Goal: Task Accomplishment & Management: Manage account settings

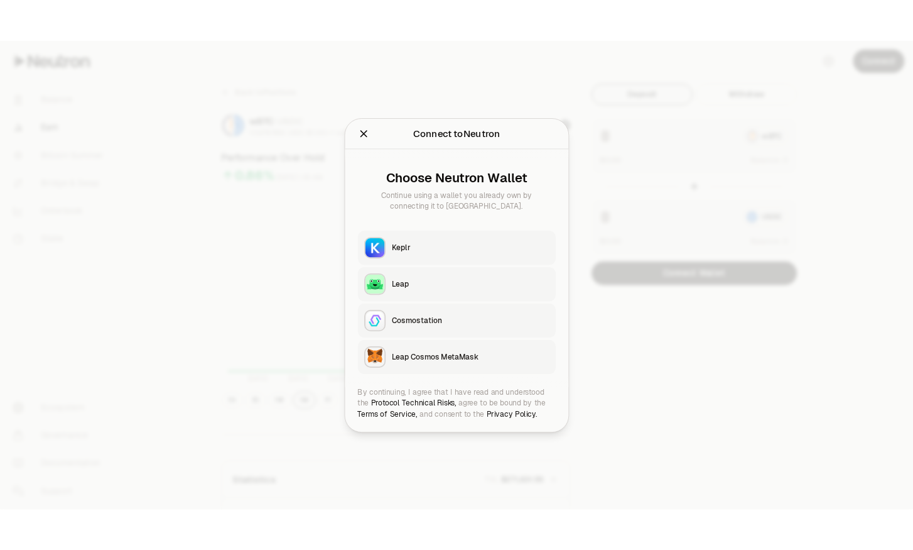
scroll to position [274, 0]
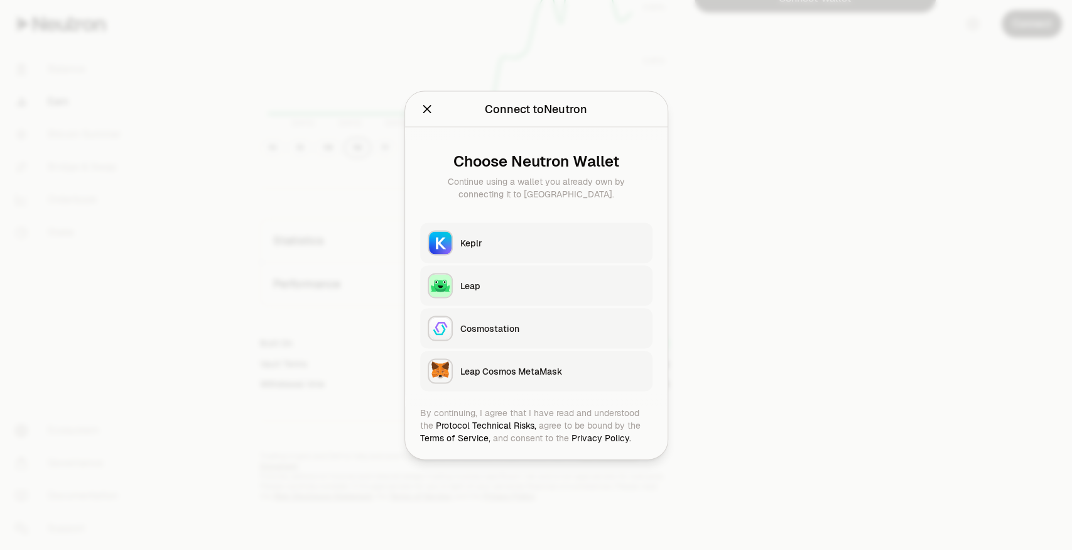
click at [429, 242] on img "button" at bounding box center [440, 242] width 23 height 23
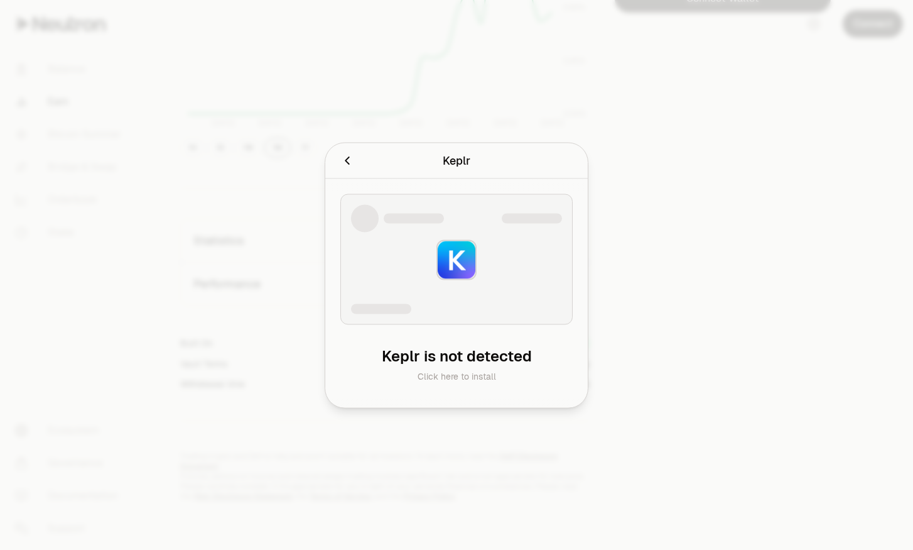
drag, startPoint x: 418, startPoint y: 255, endPoint x: 407, endPoint y: 261, distance: 12.6
click at [407, 260] on div at bounding box center [456, 258] width 232 height 131
click at [446, 261] on img at bounding box center [457, 260] width 38 height 38
click at [340, 156] on icon "Cancel" at bounding box center [347, 160] width 14 height 14
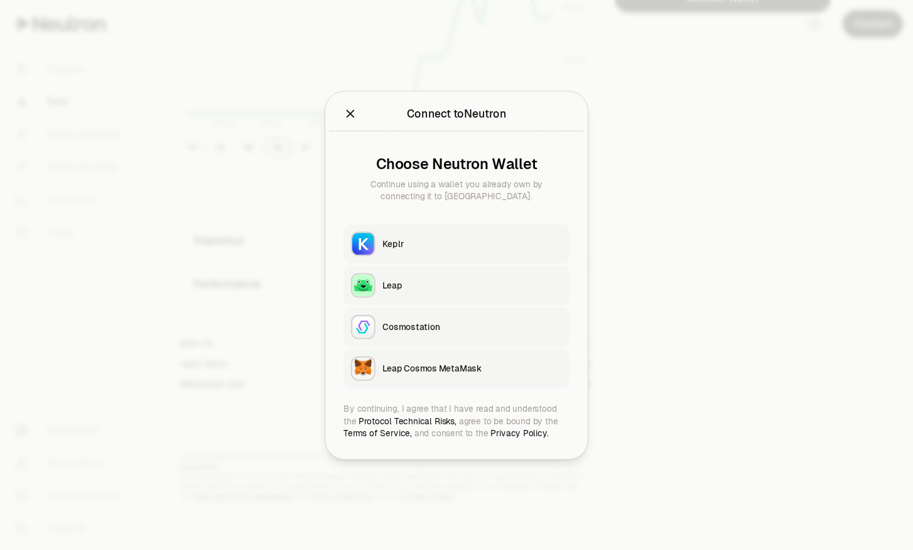
drag, startPoint x: 357, startPoint y: 160, endPoint x: 350, endPoint y: 158, distance: 7.2
click at [356, 159] on div "Choose Neutron Wallet Continue using a wallet you already own by connecting it …" at bounding box center [457, 179] width 226 height 66
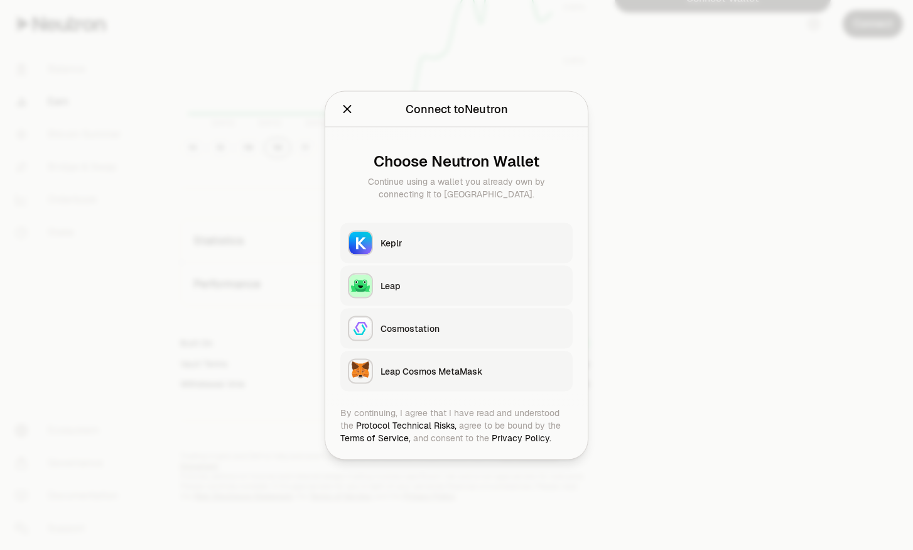
click at [416, 231] on button "Keplr" at bounding box center [456, 242] width 232 height 40
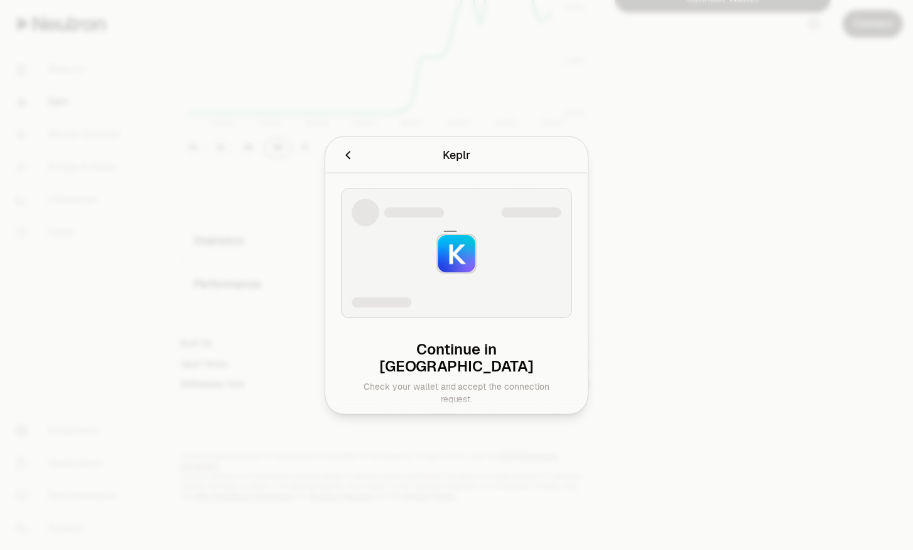
click at [416, 233] on div at bounding box center [456, 253] width 231 height 130
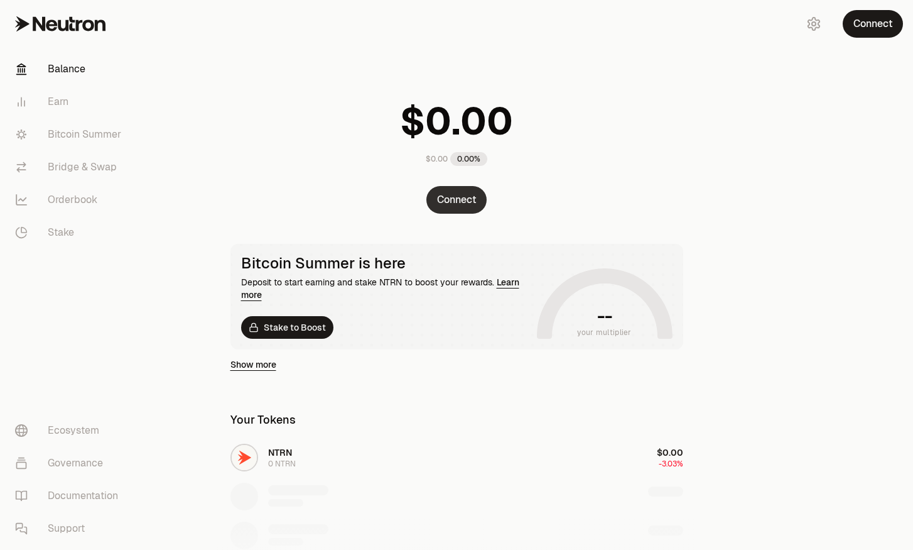
click at [481, 203] on button "Connect" at bounding box center [457, 200] width 60 height 28
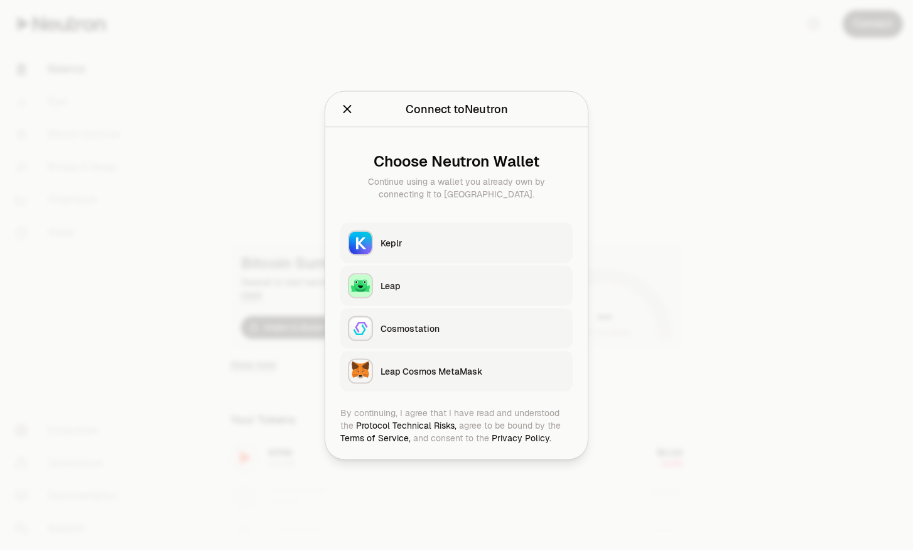
click at [445, 230] on button "Keplr" at bounding box center [456, 242] width 232 height 40
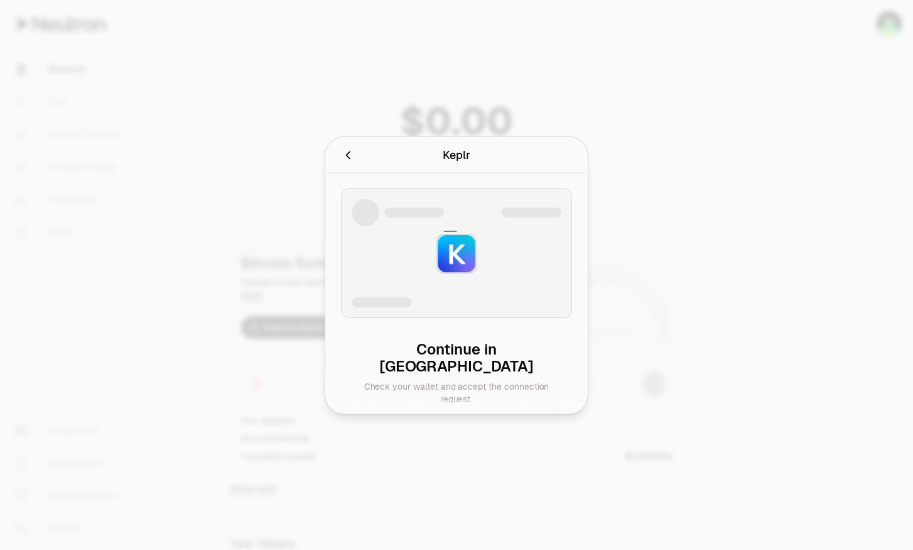
click at [435, 237] on icon at bounding box center [456, 254] width 46 height 46
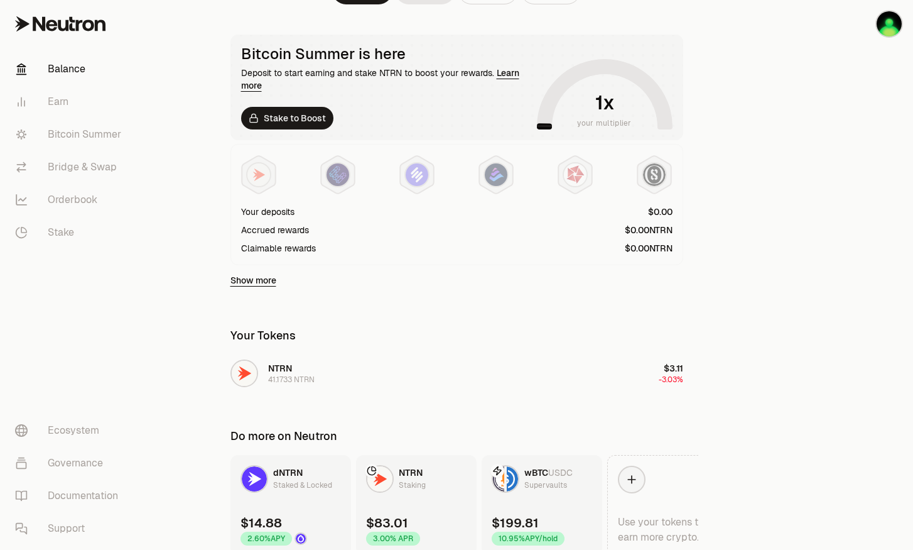
scroll to position [264, 0]
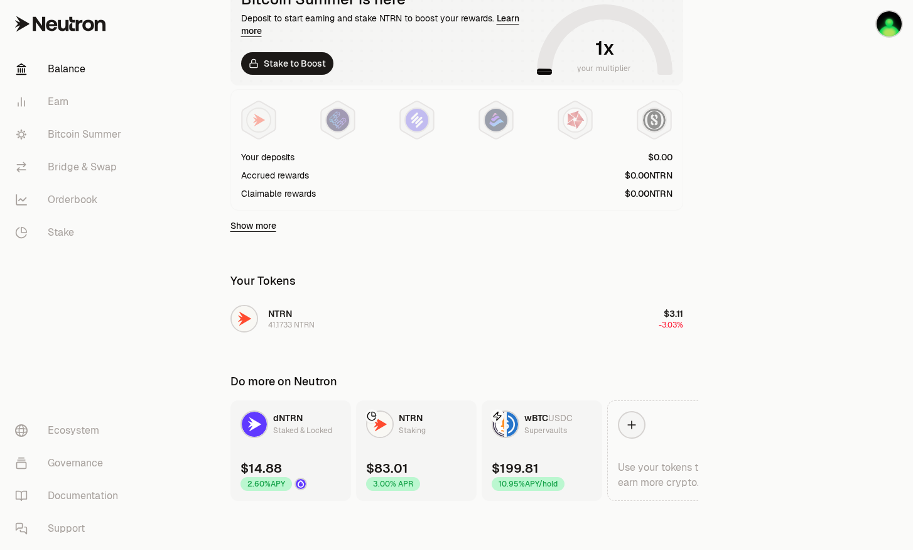
click at [567, 426] on div "wBTC USDC Supervaults" at bounding box center [549, 423] width 48 height 25
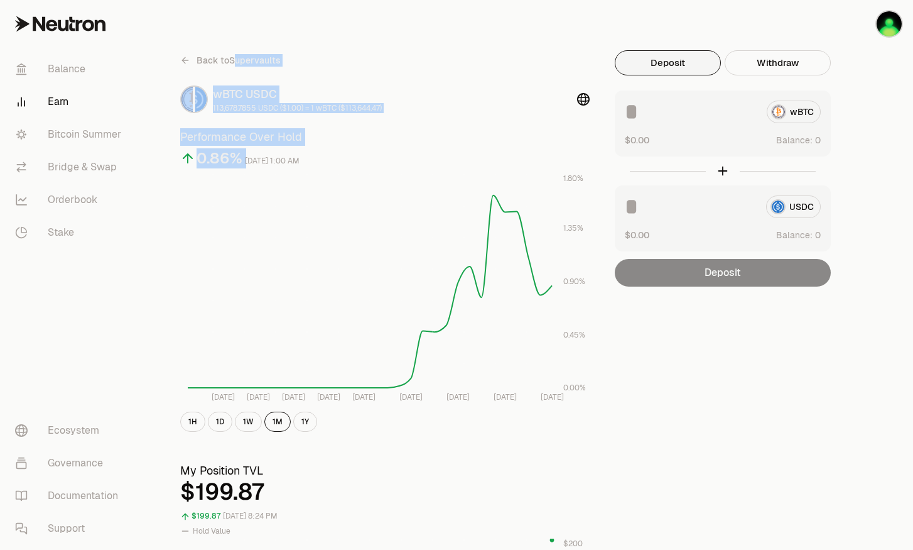
drag, startPoint x: 389, startPoint y: 163, endPoint x: 239, endPoint y: 40, distance: 194.6
click at [398, 72] on div "Back to Supervaults wBTC USDC 113,678.7855 USDC ($1.00) = 1 wBTC ($113,644.47) …" at bounding box center [385, 240] width 410 height 381
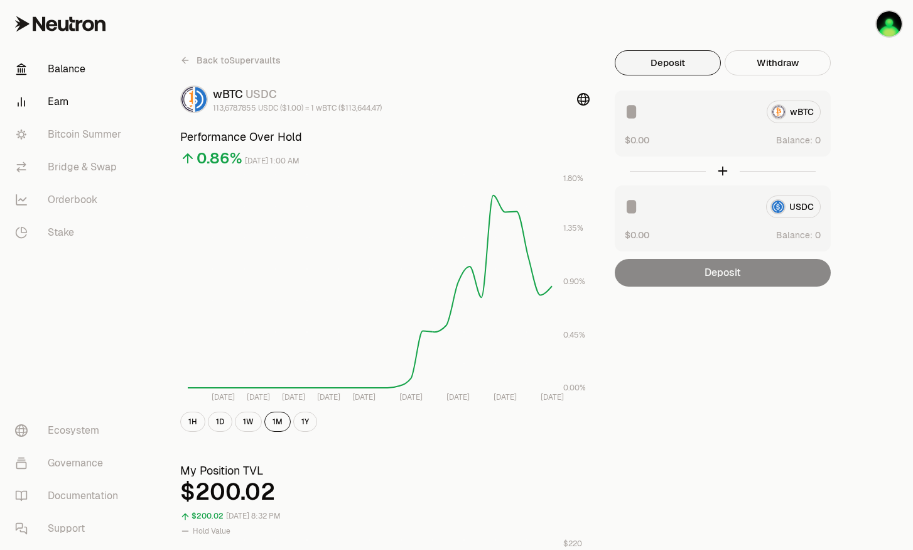
click at [73, 63] on link "Balance" at bounding box center [70, 69] width 131 height 33
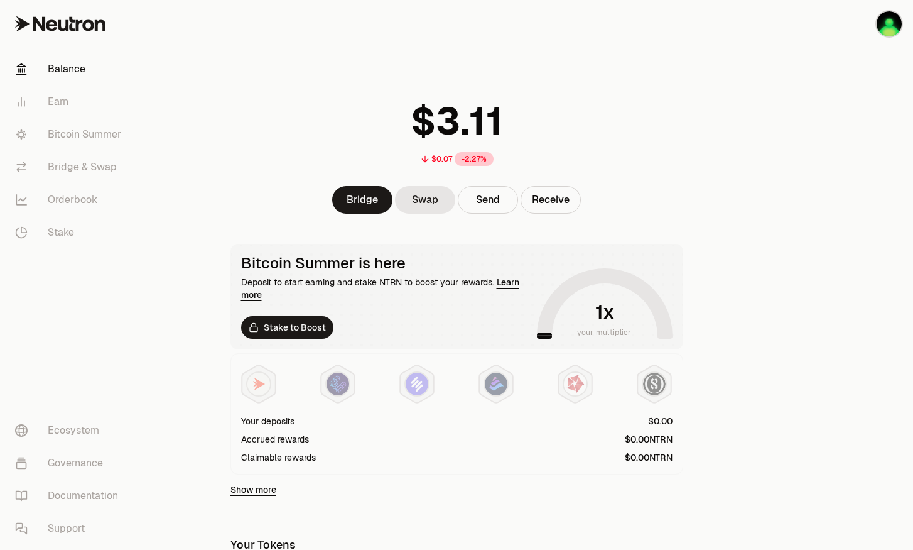
click at [219, 160] on div "$0.07 -2.27%" at bounding box center [456, 129] width 483 height 98
click at [67, 104] on link "Earn" at bounding box center [70, 101] width 131 height 33
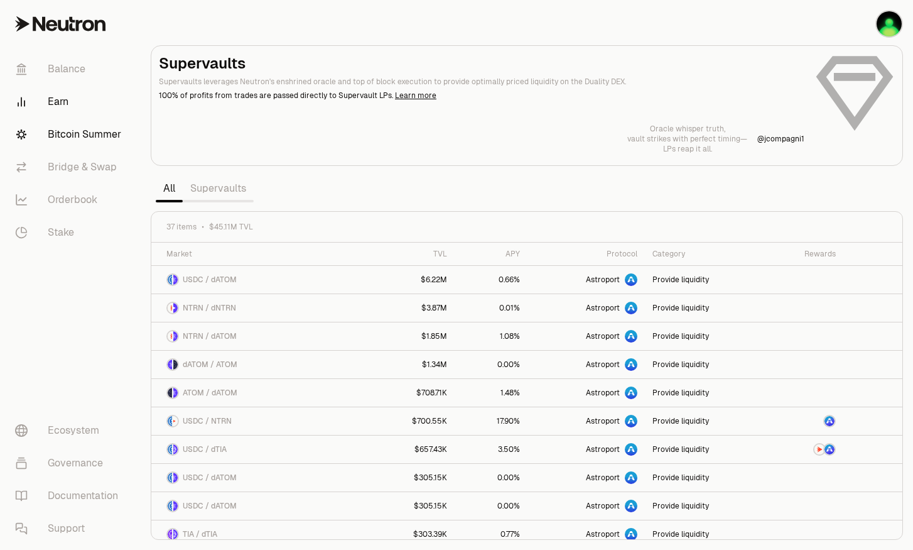
click at [89, 131] on link "Bitcoin Summer" at bounding box center [70, 134] width 131 height 33
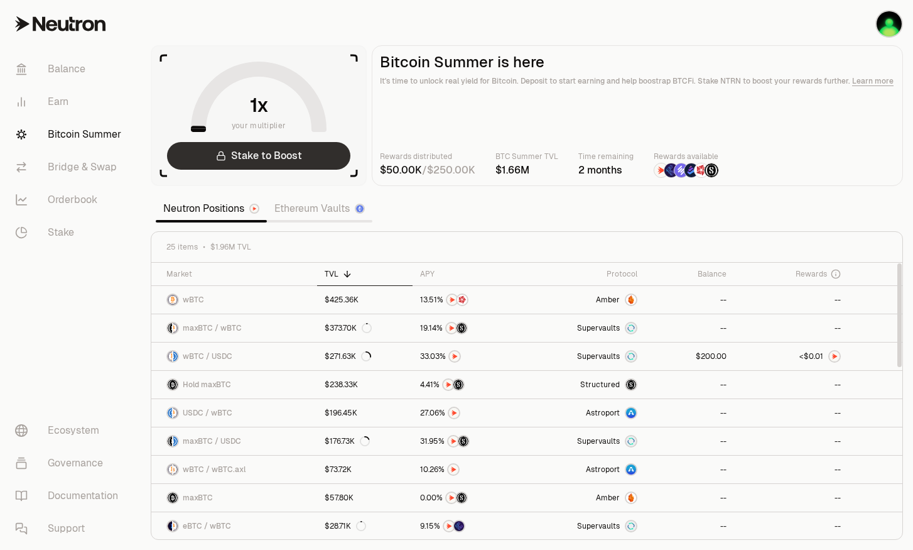
click at [274, 158] on link "Stake to Boost" at bounding box center [258, 156] width 183 height 28
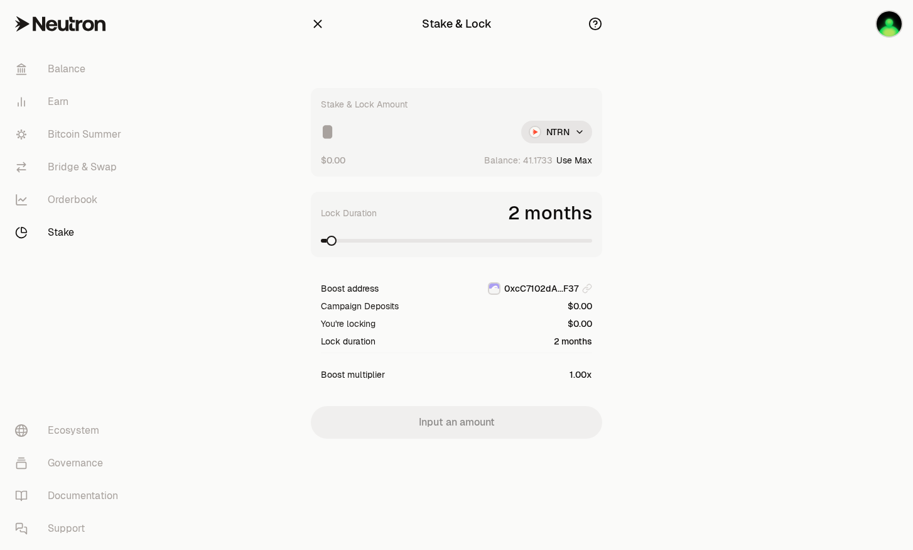
click at [580, 165] on button "Use Max" at bounding box center [575, 160] width 36 height 13
type input "*********"
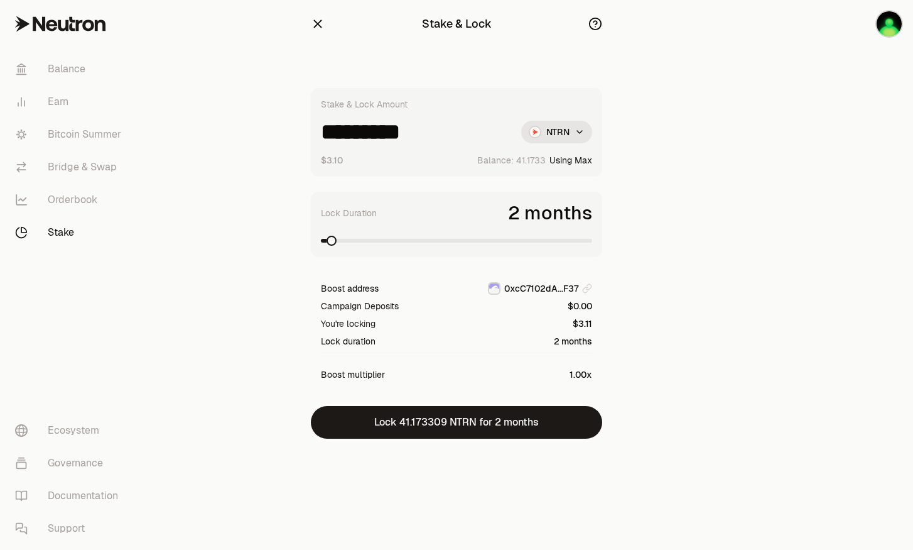
click at [585, 161] on button "Using Max" at bounding box center [571, 160] width 43 height 13
click at [88, 72] on link "Balance" at bounding box center [70, 69] width 131 height 33
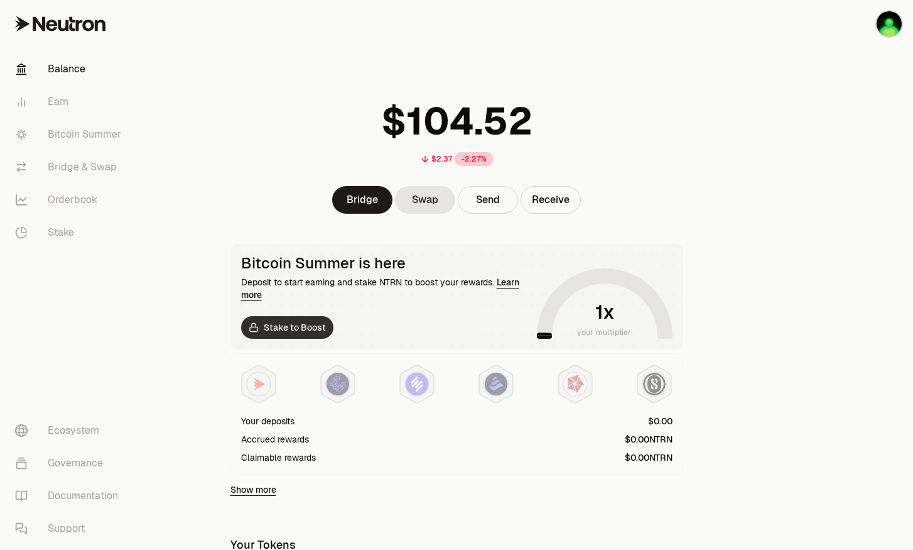
click at [310, 325] on link "Stake to Boost" at bounding box center [287, 327] width 92 height 23
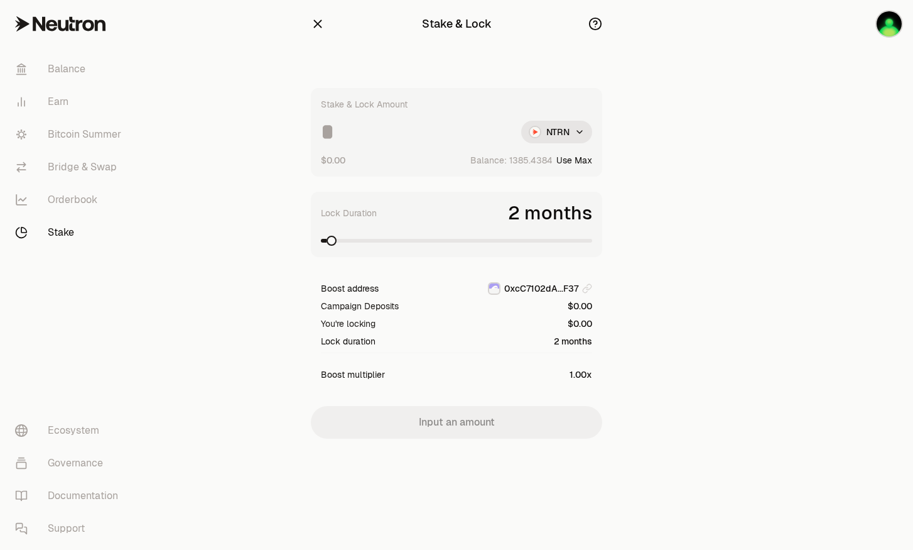
click at [581, 156] on button "Use Max" at bounding box center [575, 160] width 36 height 13
type input "**********"
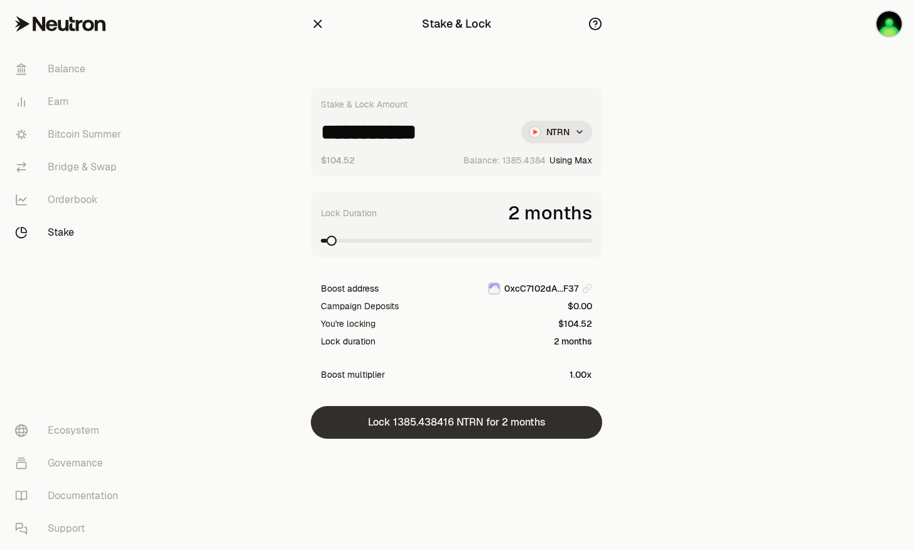
click at [462, 418] on button "Lock 1385.438416 NTRN for 2 months" at bounding box center [456, 422] width 291 height 33
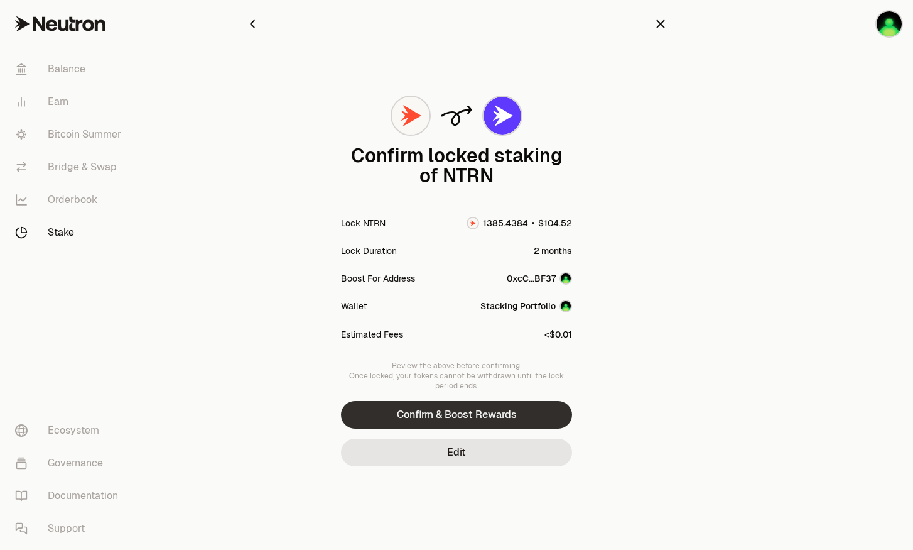
click at [516, 421] on button "Confirm & Boost Rewards" at bounding box center [456, 415] width 231 height 28
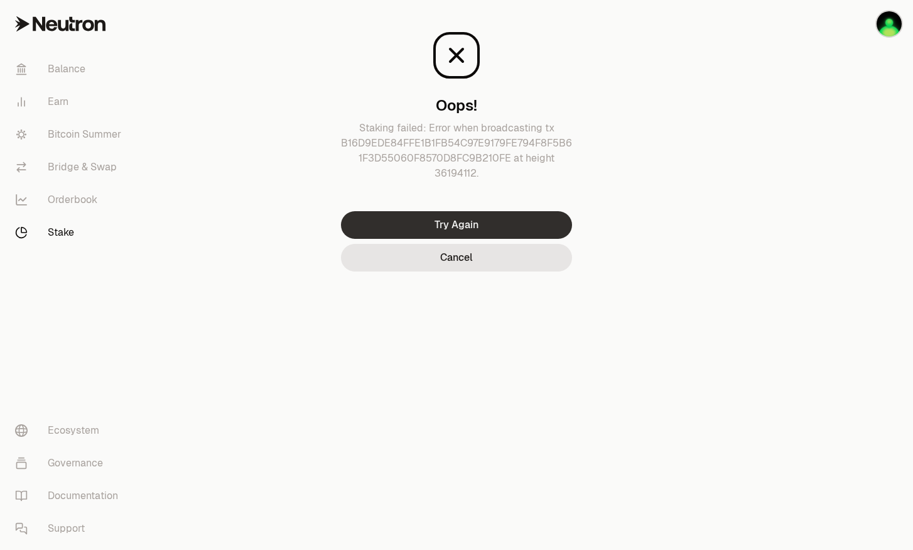
click at [530, 221] on button "Try Again" at bounding box center [456, 225] width 231 height 28
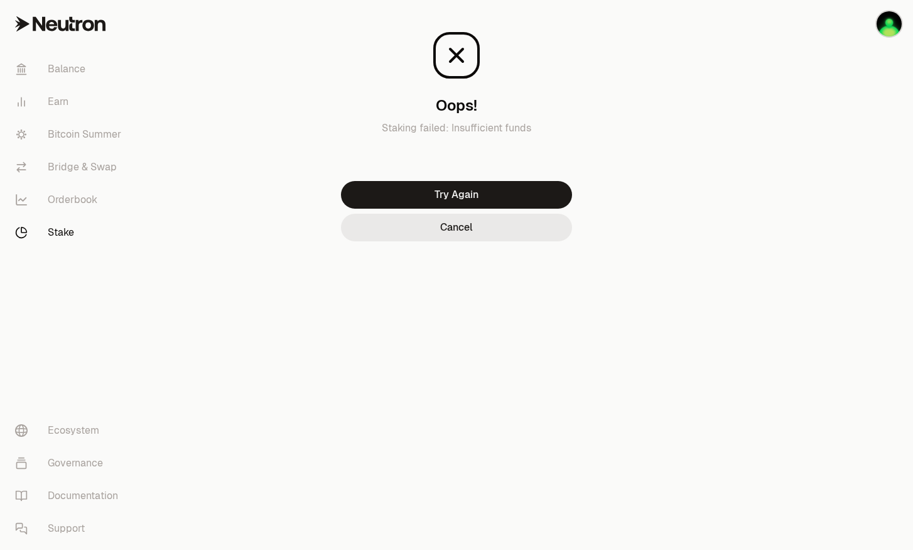
click at [495, 223] on button "Cancel" at bounding box center [456, 228] width 231 height 28
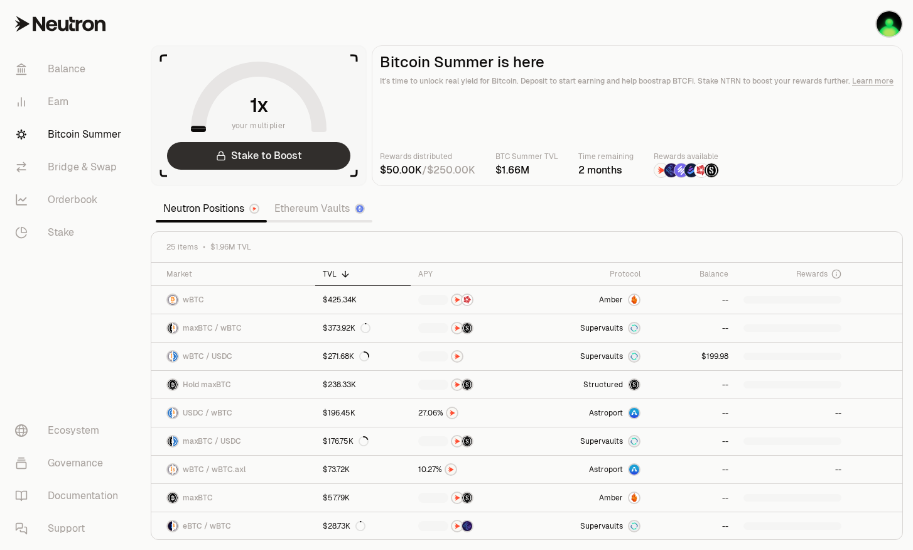
click at [297, 158] on link "Stake to Boost" at bounding box center [258, 156] width 183 height 28
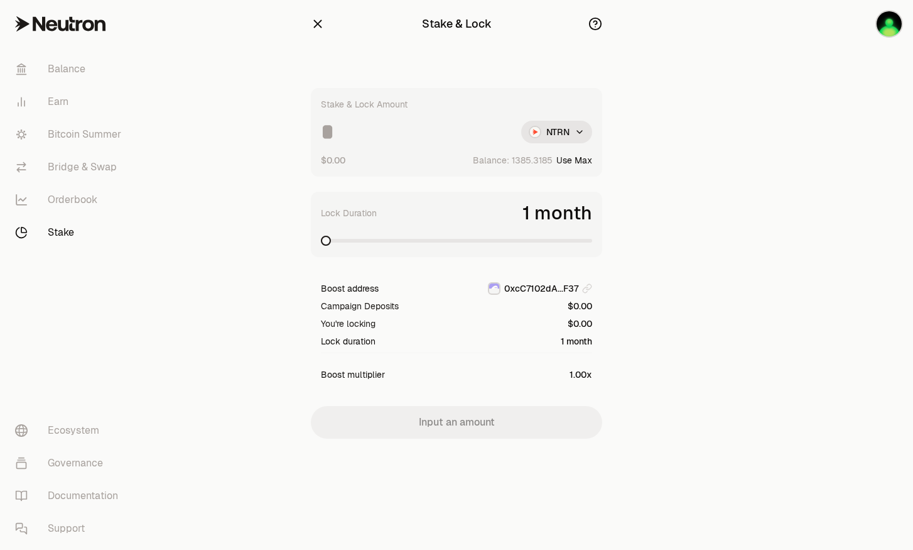
click at [584, 162] on button "Use Max" at bounding box center [575, 160] width 36 height 13
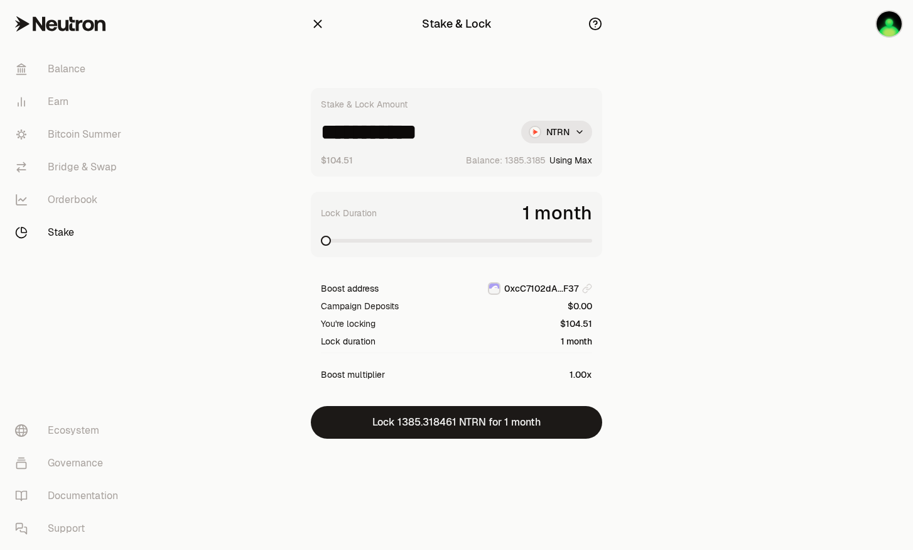
drag, startPoint x: 353, startPoint y: 132, endPoint x: 457, endPoint y: 124, distance: 104.5
click at [457, 124] on input "**********" at bounding box center [416, 132] width 190 height 23
type input "****"
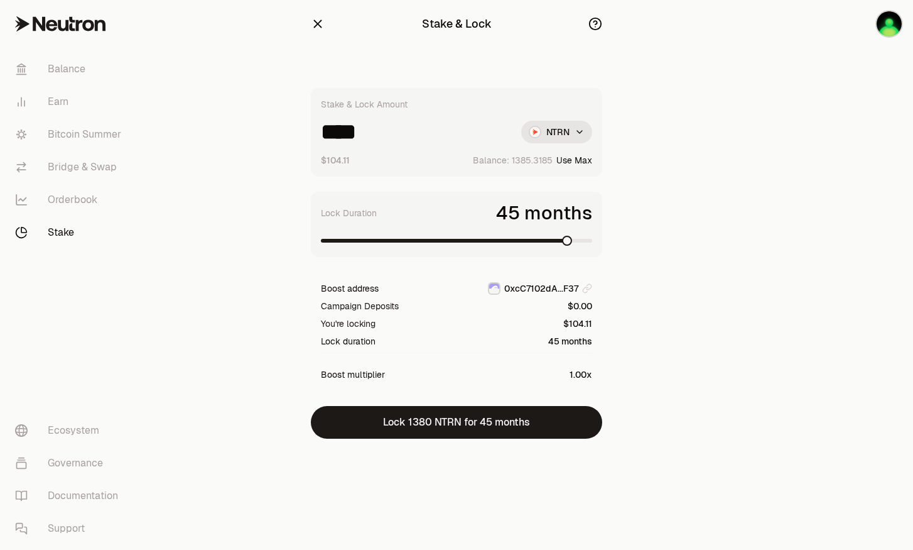
click at [574, 242] on span at bounding box center [456, 241] width 271 height 4
click at [592, 242] on span at bounding box center [456, 241] width 271 height 4
click at [428, 242] on span at bounding box center [375, 241] width 108 height 4
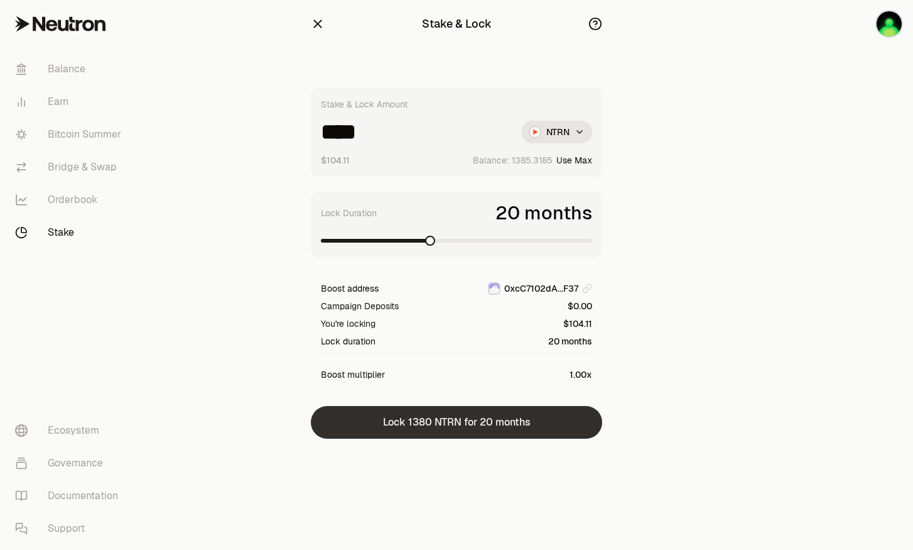
click at [490, 429] on button "Lock 1380 NTRN for 20 months" at bounding box center [456, 422] width 291 height 33
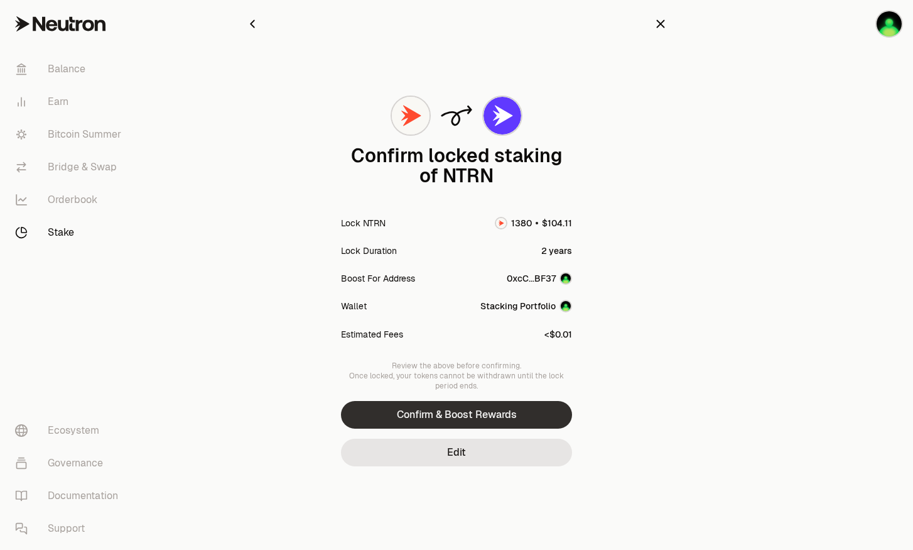
click at [537, 413] on button "Confirm & Boost Rewards" at bounding box center [456, 415] width 231 height 28
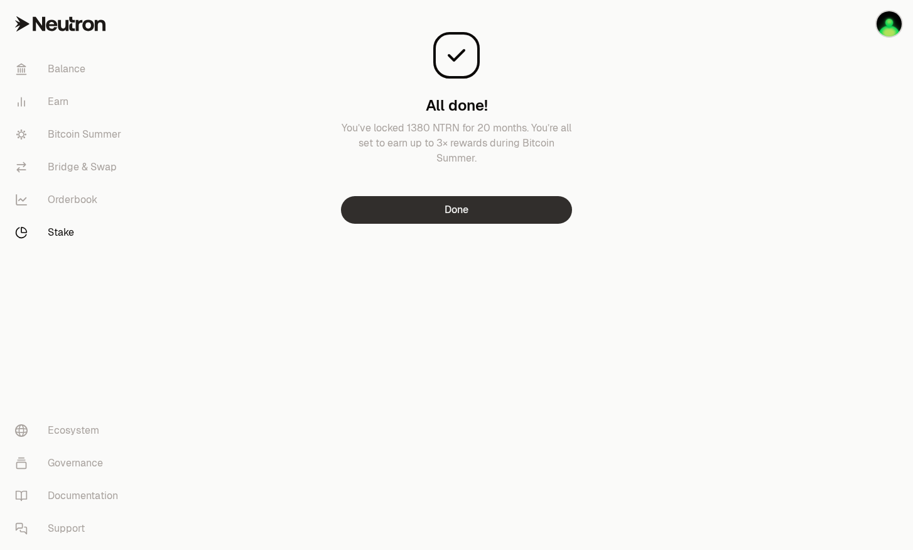
click at [496, 211] on button "Done" at bounding box center [456, 210] width 231 height 28
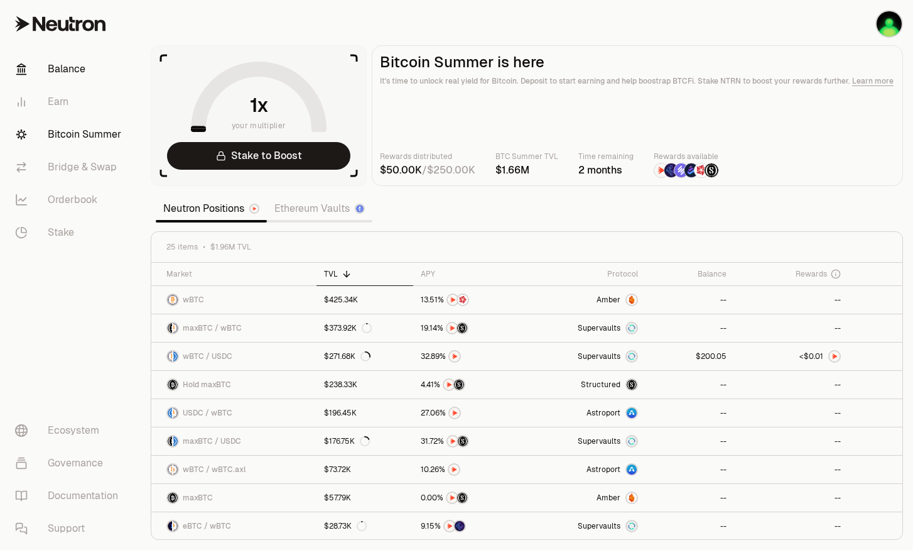
click at [72, 73] on link "Balance" at bounding box center [70, 69] width 131 height 33
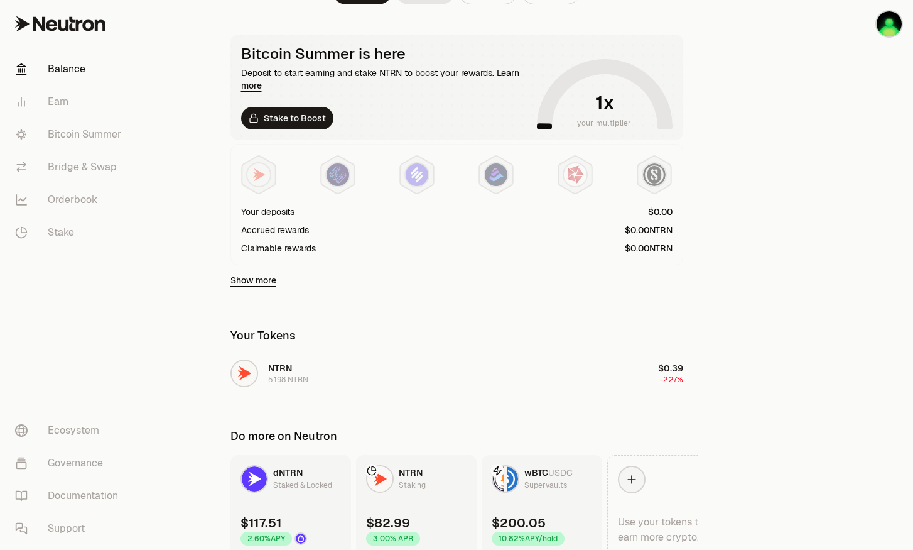
scroll to position [264, 0]
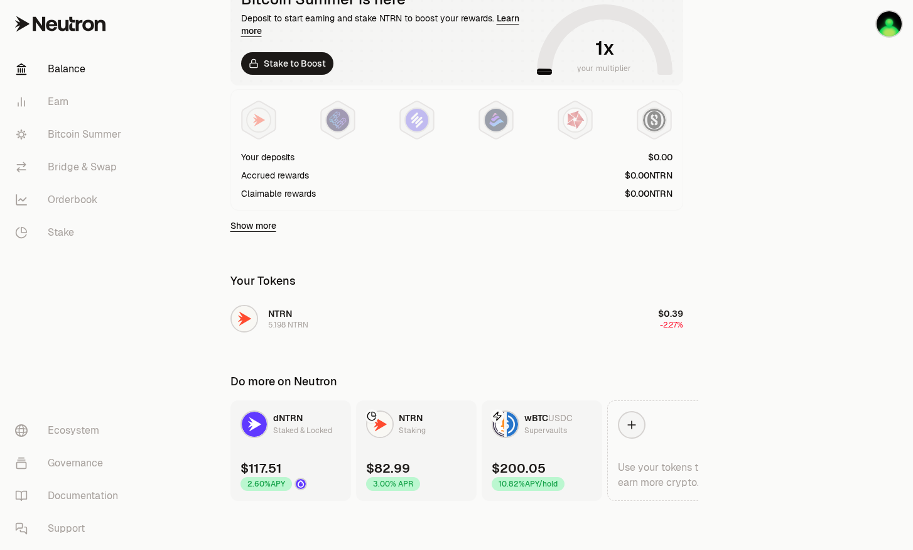
click at [320, 441] on link "dNTRN Staked & Locked $117.51 2.60% APY" at bounding box center [291, 450] width 121 height 101
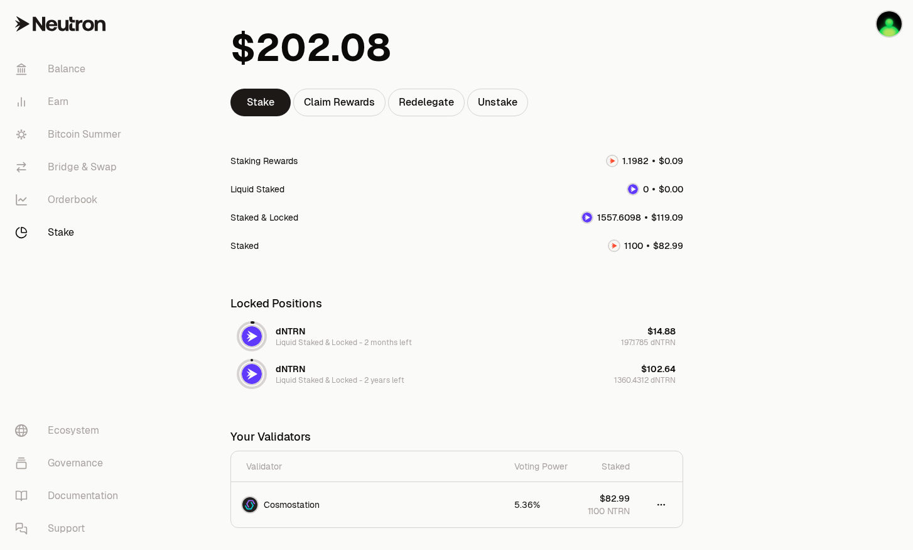
scroll to position [161, 0]
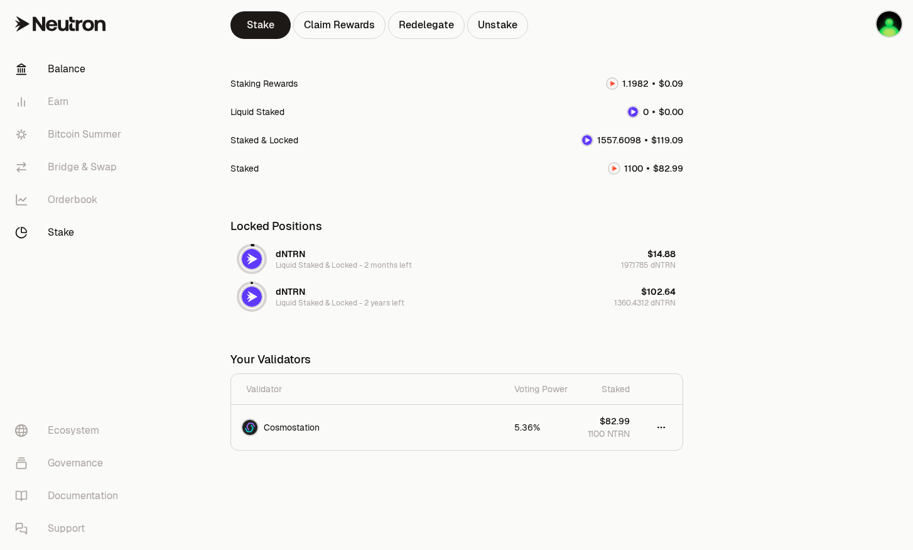
click at [63, 71] on link "Balance" at bounding box center [70, 69] width 131 height 33
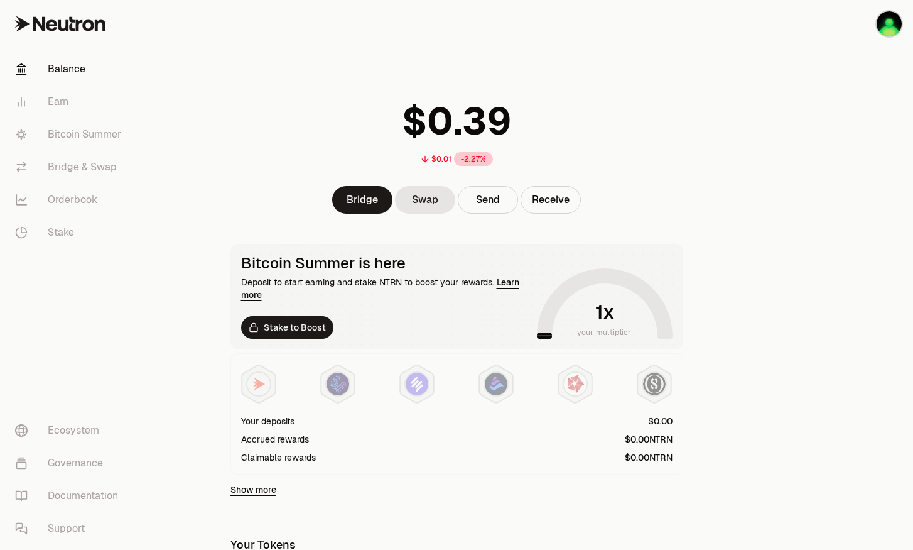
scroll to position [264, 0]
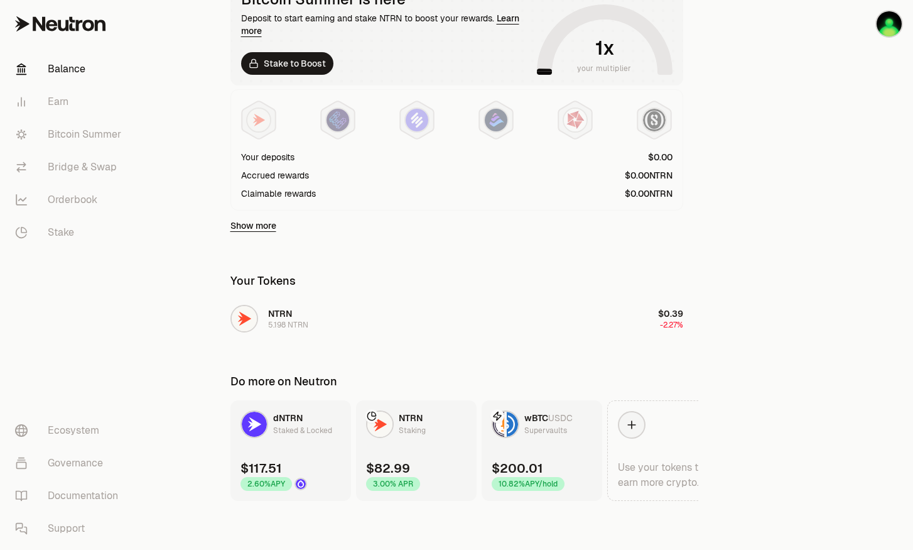
click at [530, 447] on link "wBTC USDC Supervaults $200.01 10.82% APY/hold" at bounding box center [542, 450] width 121 height 101
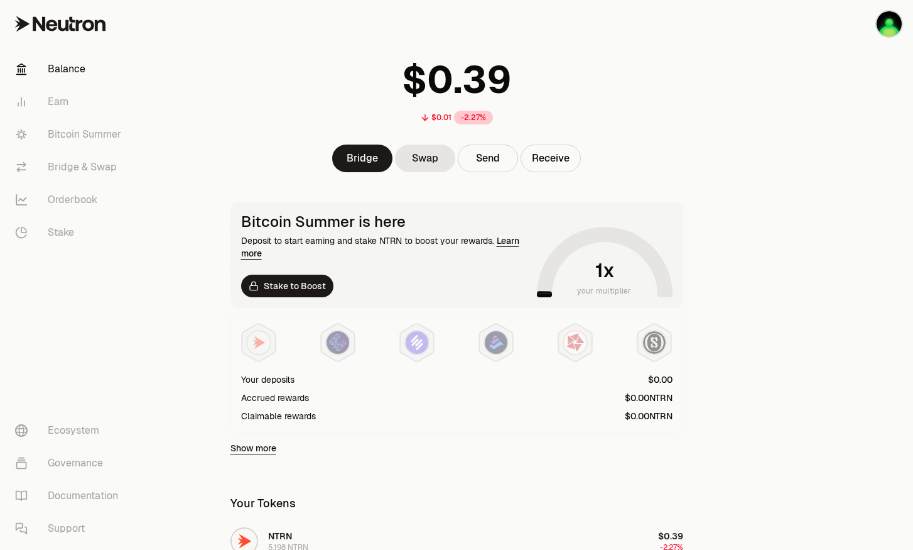
scroll to position [251, 0]
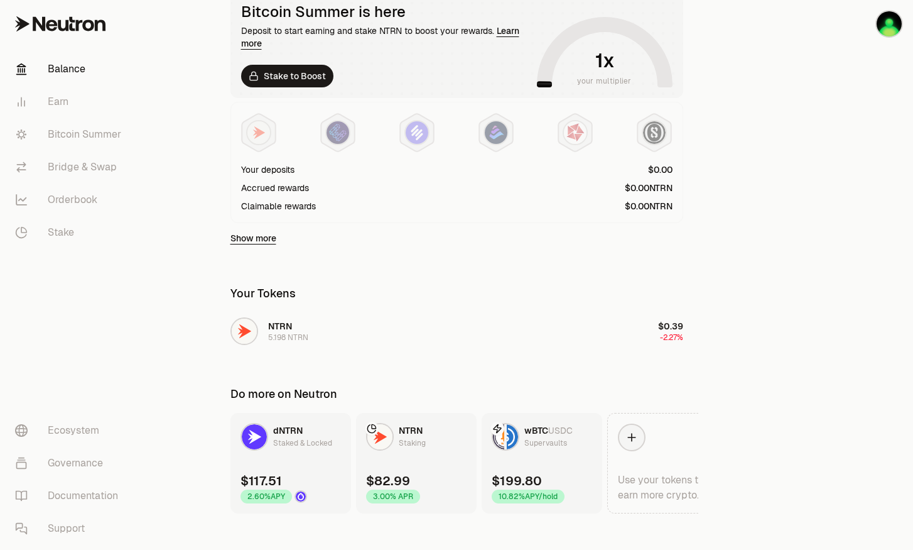
click at [295, 448] on div "dNTRN Staked & Locked" at bounding box center [287, 437] width 92 height 28
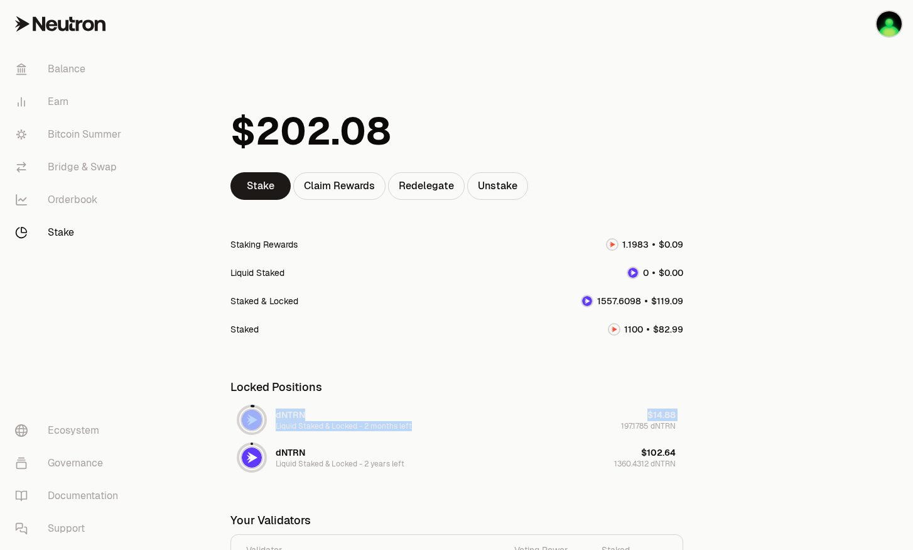
drag, startPoint x: 619, startPoint y: 421, endPoint x: 682, endPoint y: 410, distance: 63.8
click at [675, 382] on div "Locked Positions dNTRN Liquid Staked & Locked - 2 months left $14.88 197.1785 d…" at bounding box center [457, 424] width 453 height 103
click at [443, 337] on div "Staked" at bounding box center [457, 329] width 453 height 28
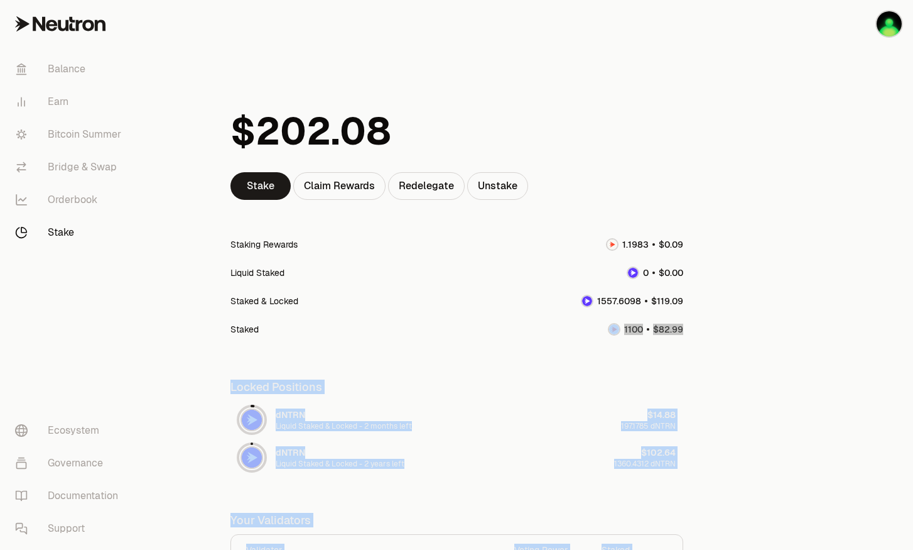
drag, startPoint x: 464, startPoint y: 460, endPoint x: 768, endPoint y: 479, distance: 304.0
click at [768, 479] on main "Stake Claim Rewards Redelegate Unstake Staking Rewards Liquid Staked Staked & L…" at bounding box center [527, 356] width 773 height 712
click at [59, 64] on link "Balance" at bounding box center [70, 69] width 131 height 33
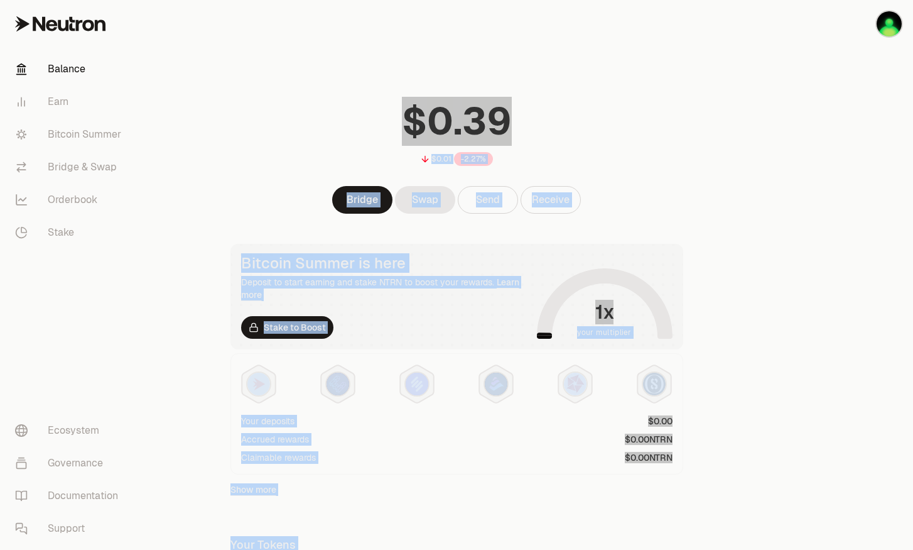
click at [748, 217] on main "$0.01 -2.27% Bridge Swap Send Receive Bitcoin Summer is here Deposit to start e…" at bounding box center [527, 407] width 773 height 815
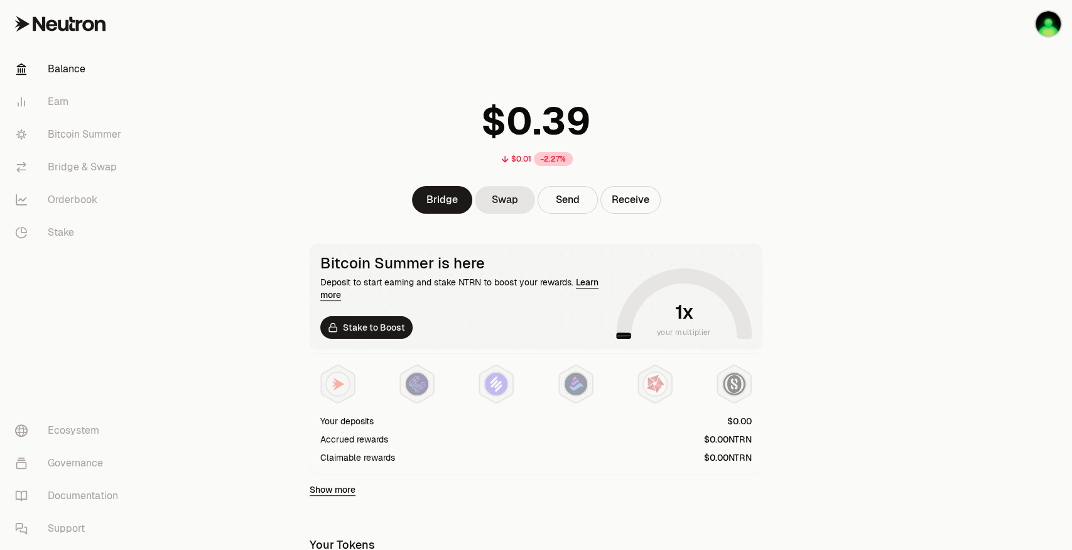
click at [367, 148] on div "$0.01 -2.27%" at bounding box center [536, 129] width 483 height 98
click at [441, 209] on link "Bridge" at bounding box center [442, 200] width 60 height 28
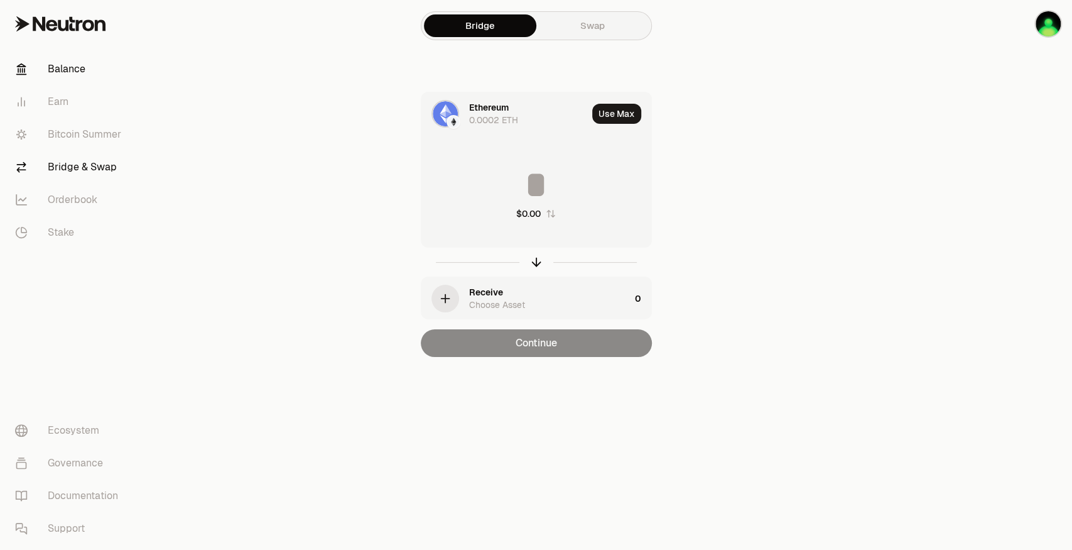
click at [105, 82] on link "Balance" at bounding box center [70, 69] width 131 height 33
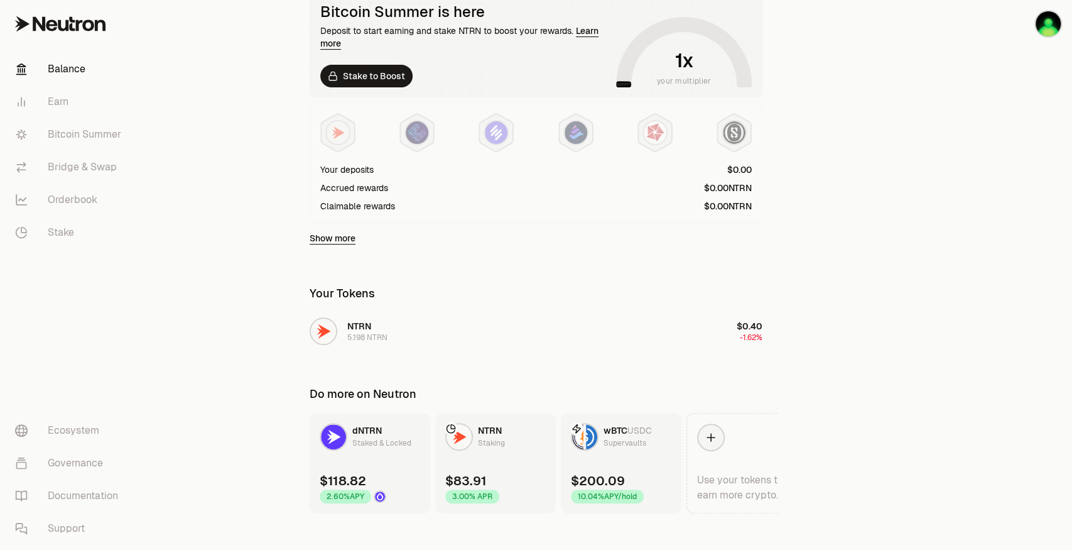
scroll to position [264, 0]
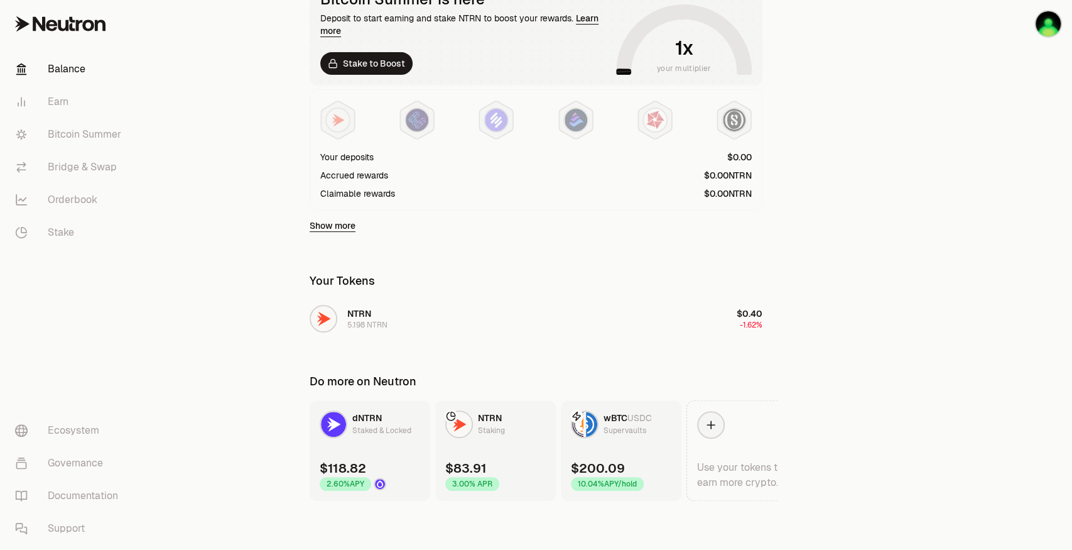
click at [383, 437] on link "dNTRN Staked & Locked $118.82 2.60% APY" at bounding box center [370, 450] width 121 height 101
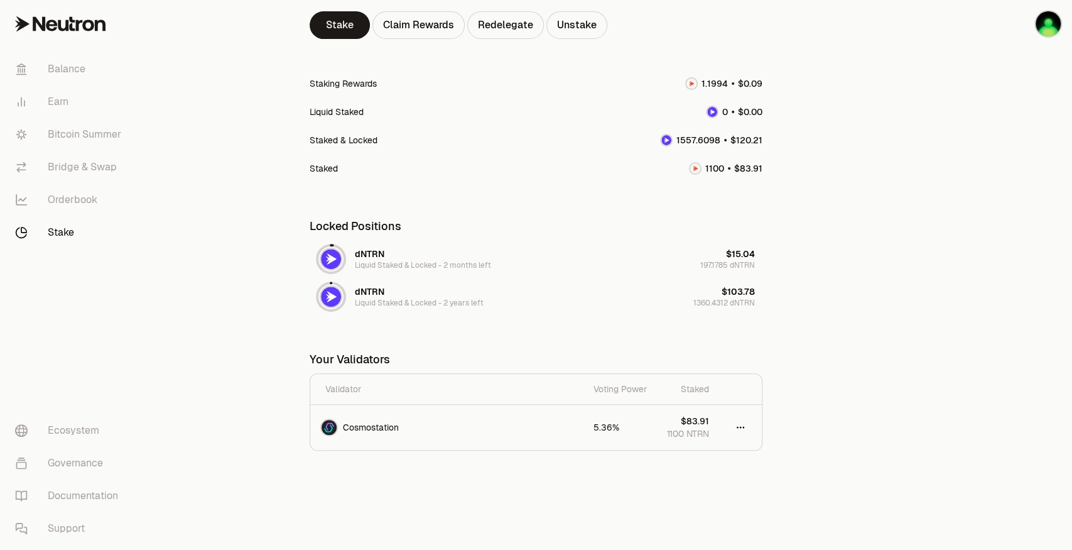
scroll to position [77, 0]
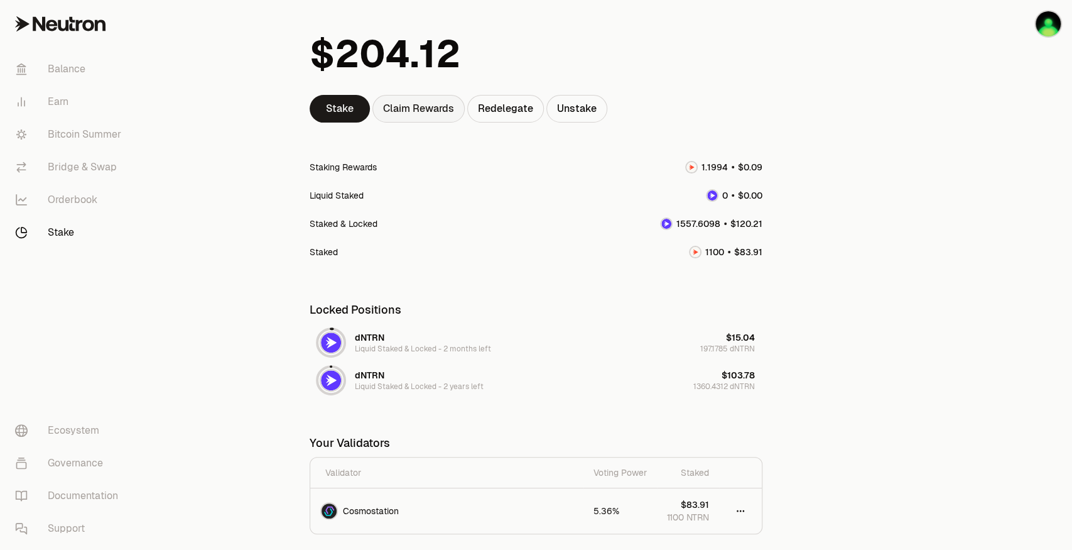
click at [454, 109] on div "Claim Rewards" at bounding box center [419, 109] width 92 height 28
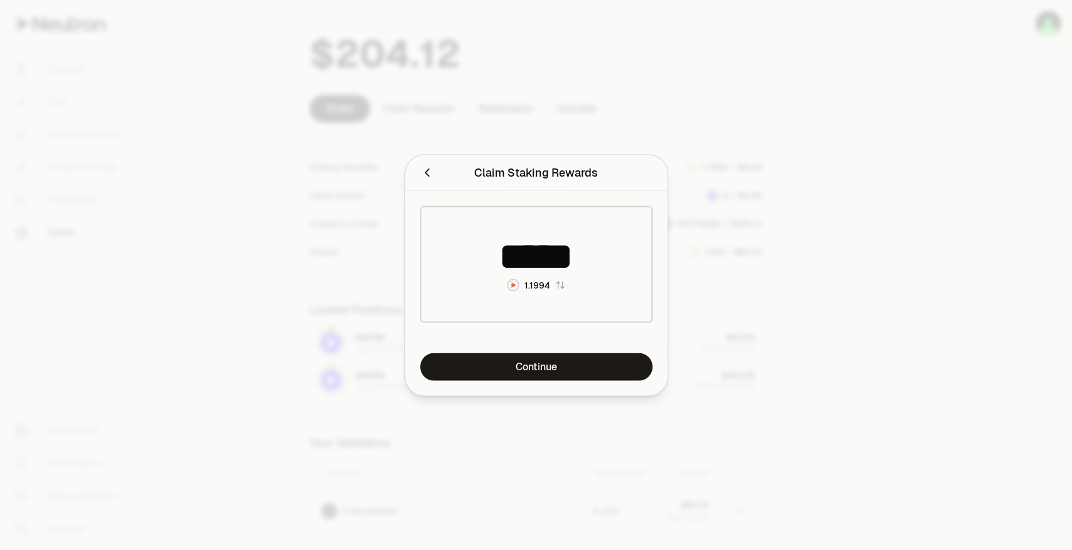
click at [800, 329] on div at bounding box center [536, 275] width 1072 height 550
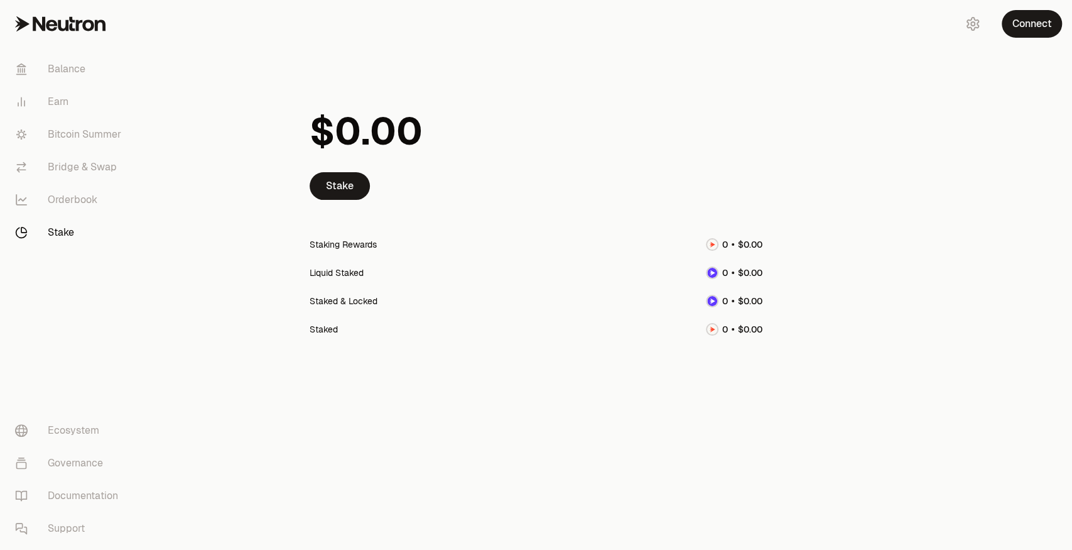
scroll to position [0, 0]
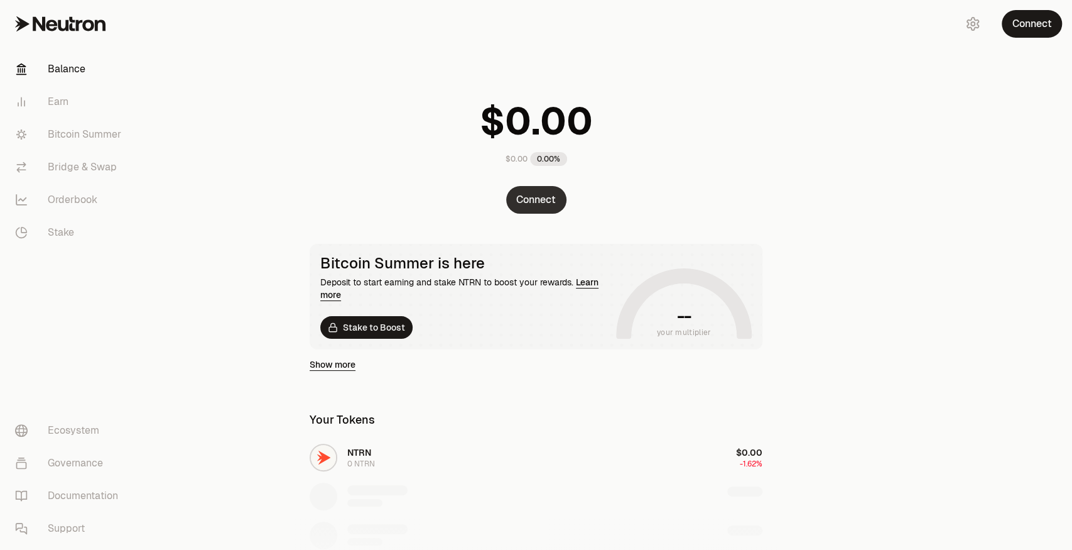
click at [519, 188] on button "Connect" at bounding box center [536, 200] width 60 height 28
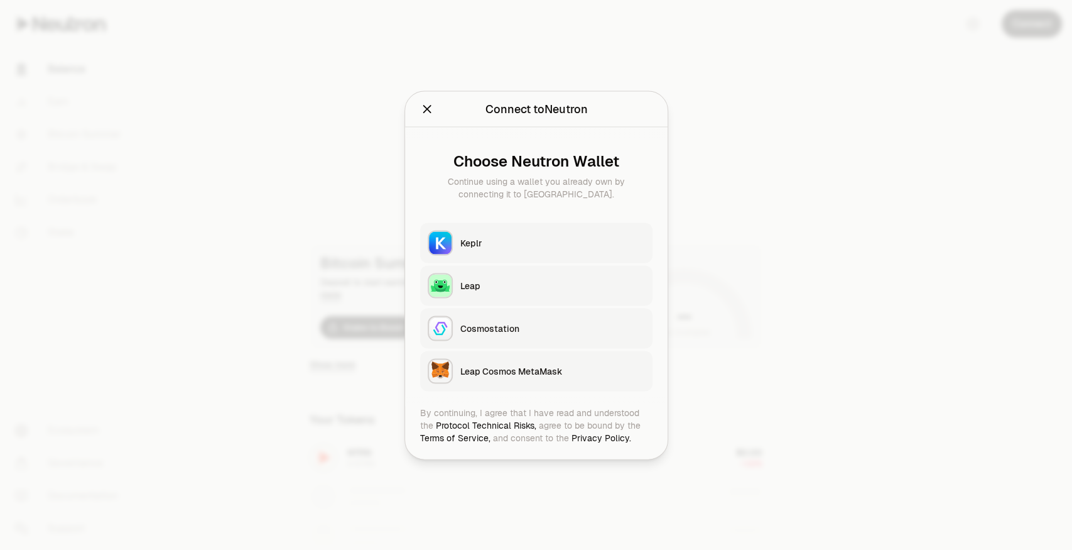
click at [590, 233] on button "Keplr" at bounding box center [536, 242] width 232 height 40
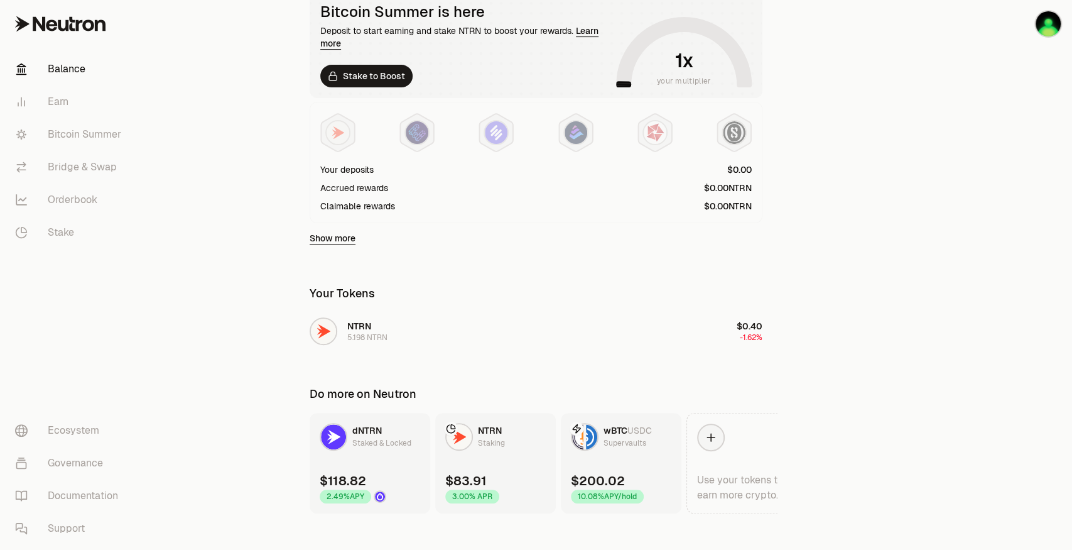
scroll to position [84, 0]
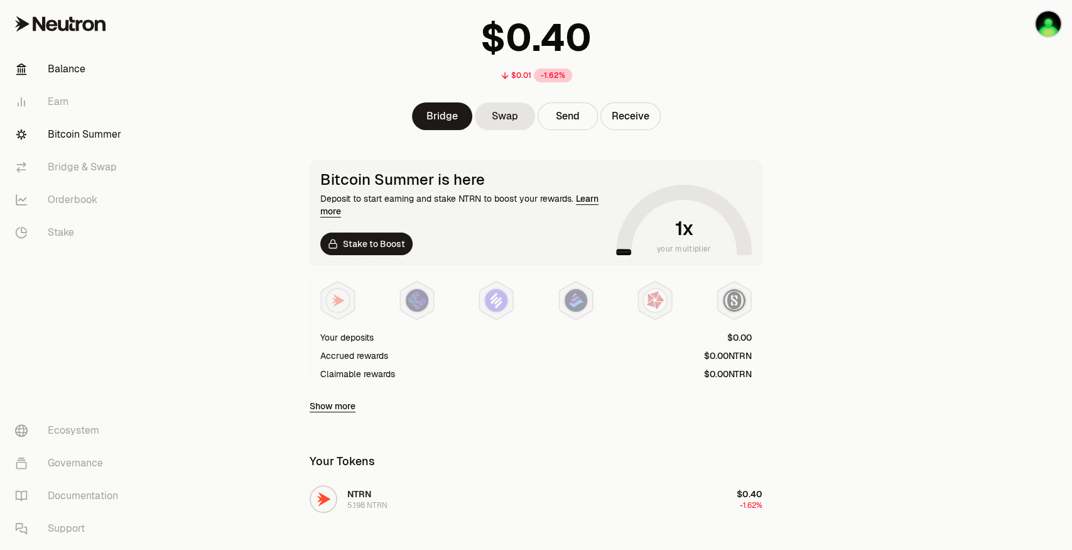
click at [82, 133] on link "Bitcoin Summer" at bounding box center [70, 134] width 131 height 33
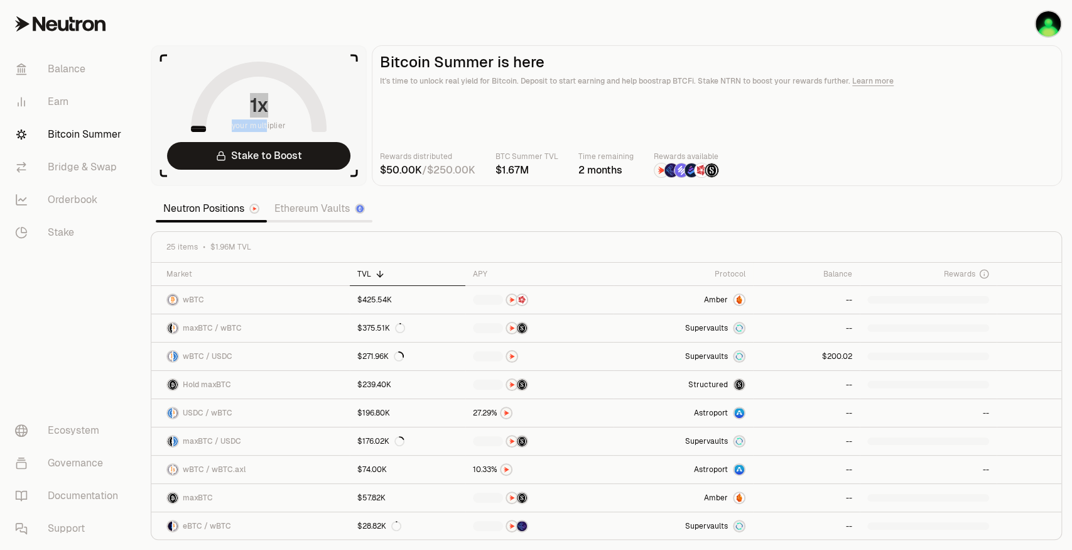
drag, startPoint x: 266, startPoint y: 124, endPoint x: 261, endPoint y: 84, distance: 40.6
click at [261, 84] on div "your multiplier" at bounding box center [259, 97] width 136 height 70
click at [259, 99] on span "x" at bounding box center [262, 105] width 11 height 19
click at [324, 205] on link "Ethereum Vaults" at bounding box center [320, 208] width 106 height 25
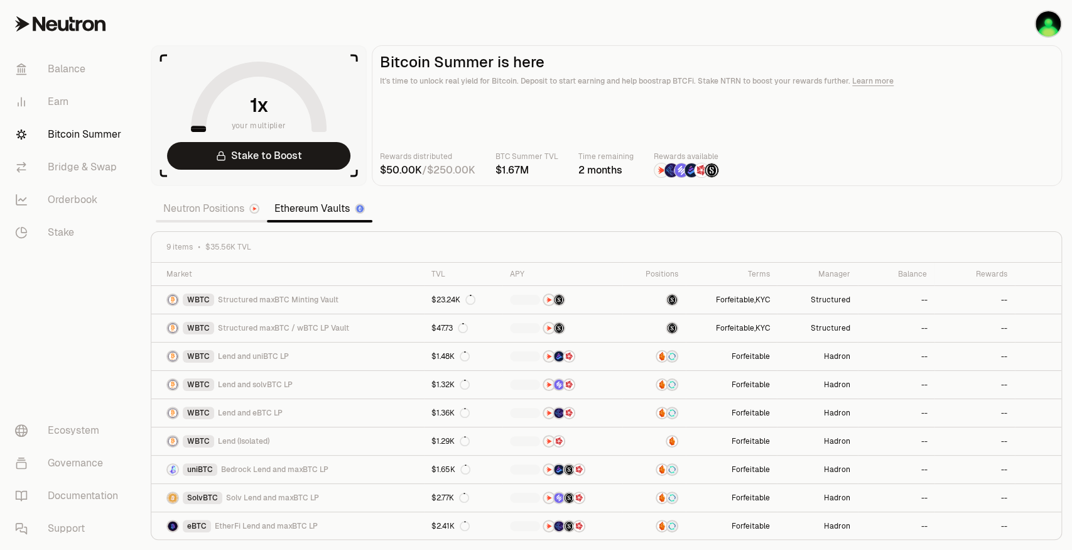
click at [236, 206] on link "Neutron Positions" at bounding box center [211, 208] width 111 height 25
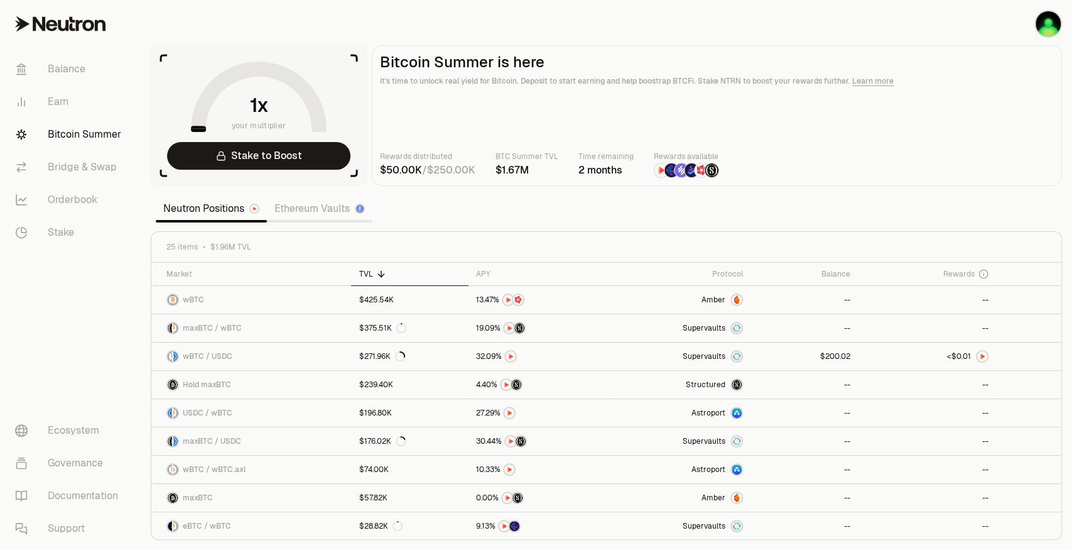
drag, startPoint x: 567, startPoint y: 163, endPoint x: 443, endPoint y: 139, distance: 126.6
click at [443, 139] on main "Bitcoin Summer is here It's time to unlock real yield for Bitcoin. Deposit to s…" at bounding box center [717, 115] width 690 height 141
click at [835, 354] on span "0" at bounding box center [837, 356] width 5 height 9
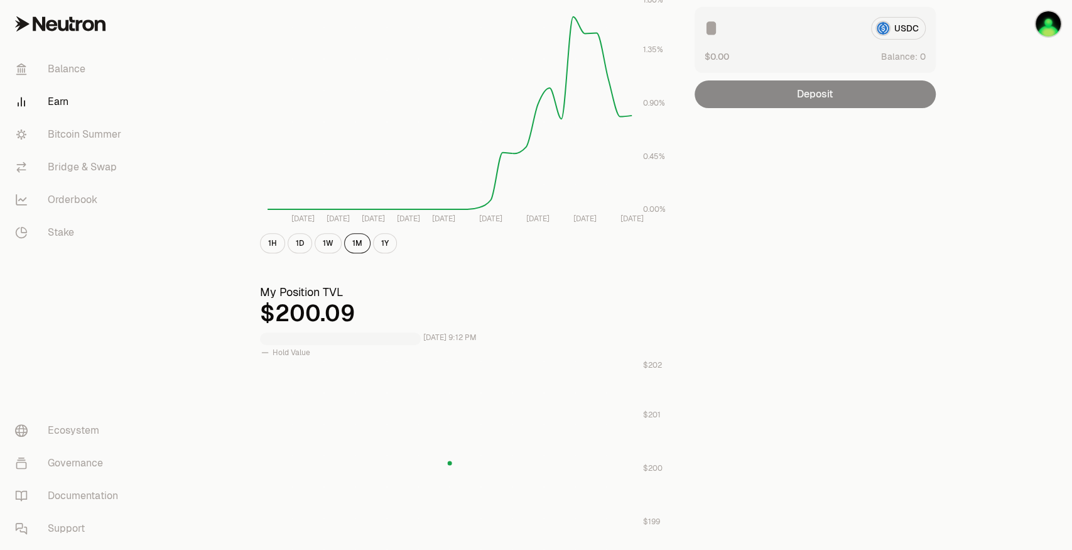
scroll to position [11, 0]
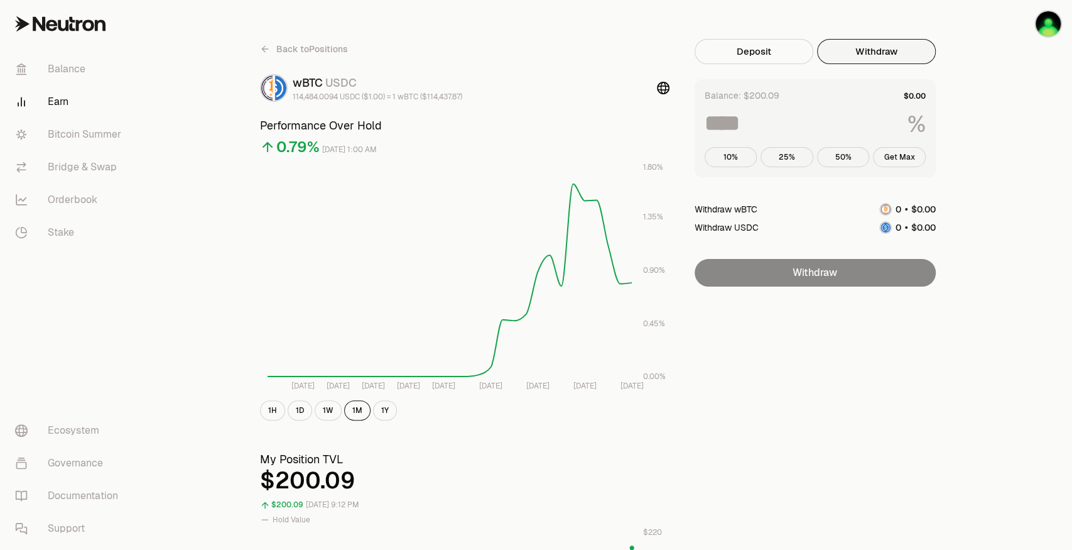
click at [843, 50] on button "Withdraw" at bounding box center [876, 51] width 119 height 25
click at [744, 89] on div "Balance: $200.09" at bounding box center [742, 95] width 75 height 13
click at [759, 88] on div "Balance: $200.09 % 10% 25% 50% Get Max" at bounding box center [815, 128] width 241 height 98
click at [67, 67] on link "Balance" at bounding box center [70, 69] width 131 height 33
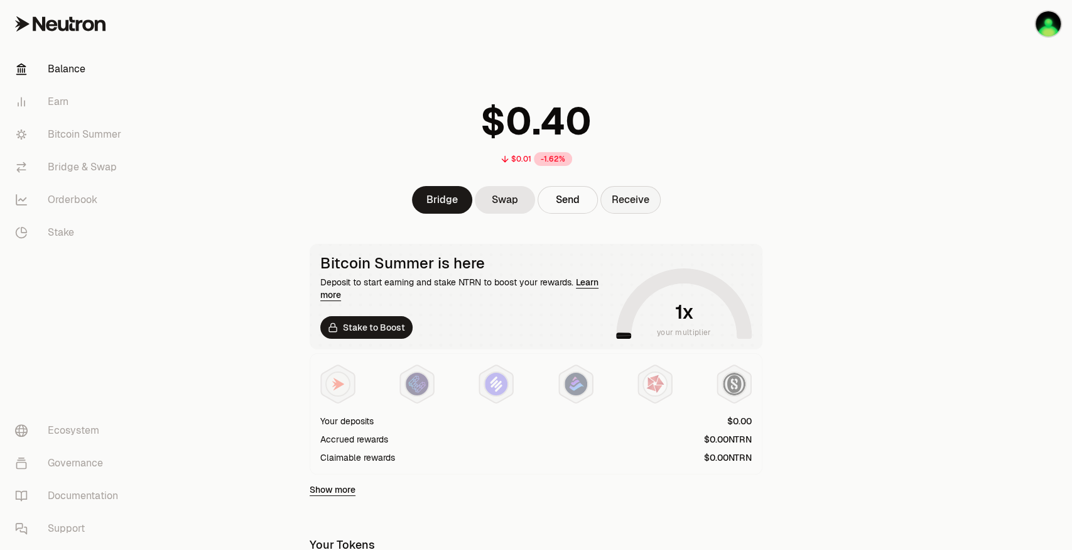
click at [629, 204] on button "Receive" at bounding box center [631, 200] width 60 height 28
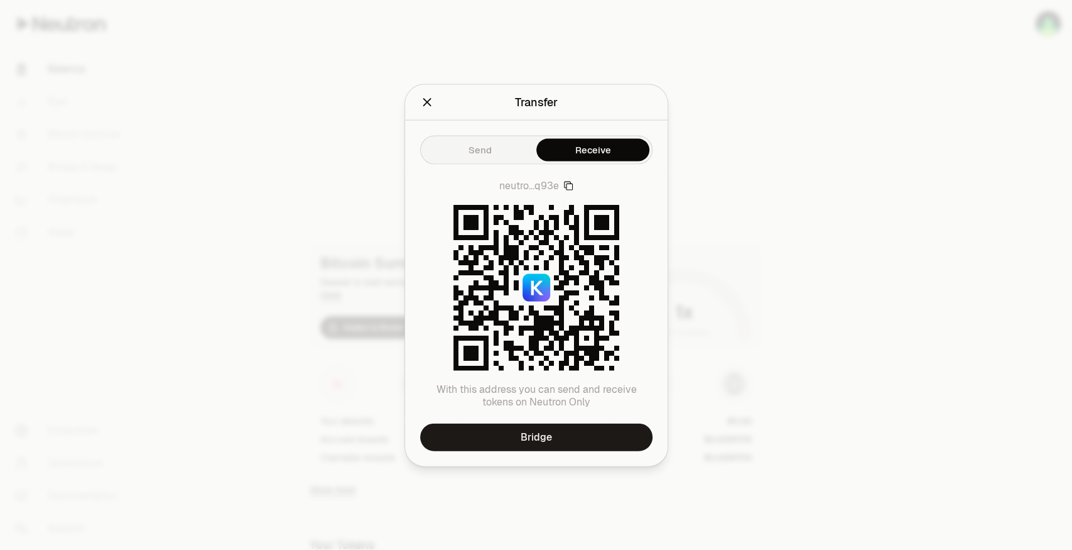
click at [424, 104] on icon "Close" at bounding box center [427, 102] width 8 height 8
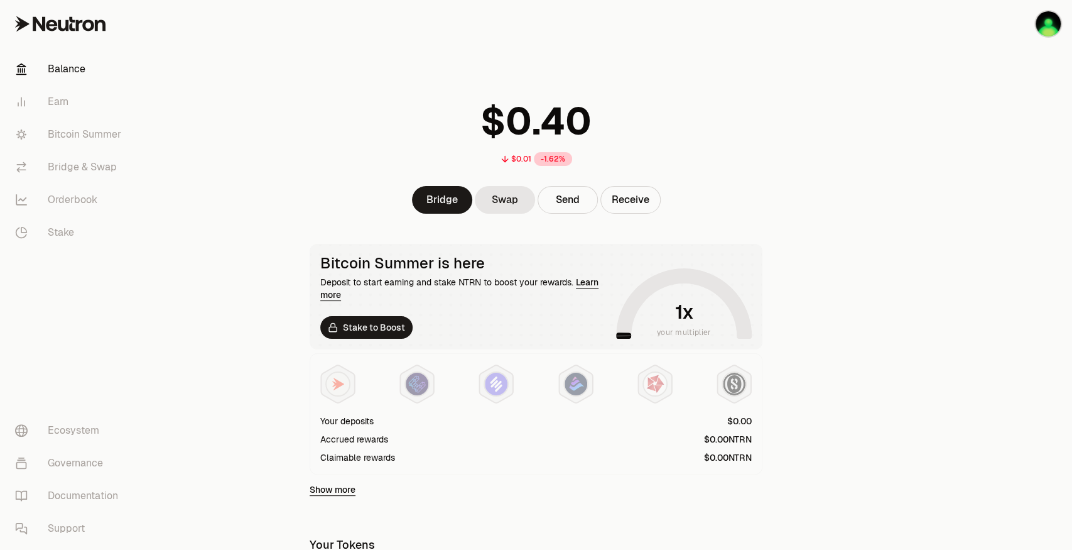
scroll to position [84, 0]
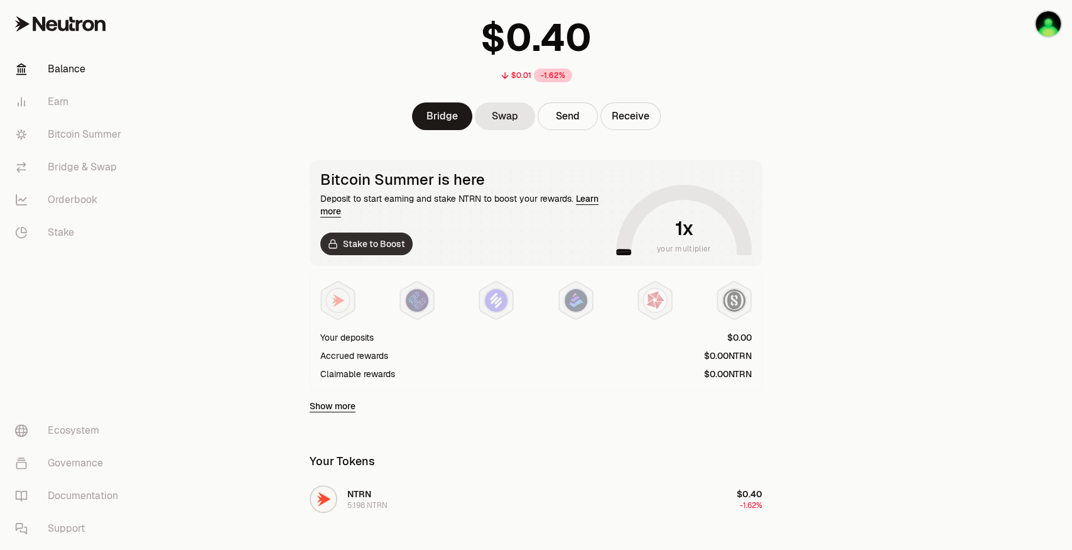
click at [379, 254] on link "Stake to Boost" at bounding box center [366, 243] width 92 height 23
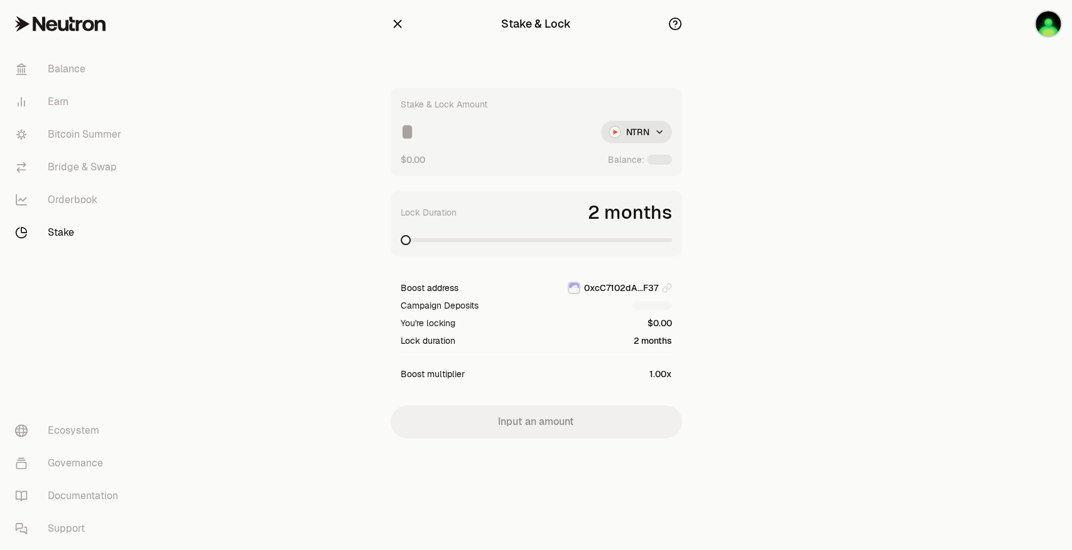
click at [381, 237] on div "Stake & Lock Stake & Lock Amount NTRN $0.00 Balance: Lock Duration 2 months Boo…" at bounding box center [537, 244] width 322 height 488
click at [672, 246] on span at bounding box center [667, 241] width 10 height 10
click at [393, 28] on icon "button" at bounding box center [398, 24] width 14 height 14
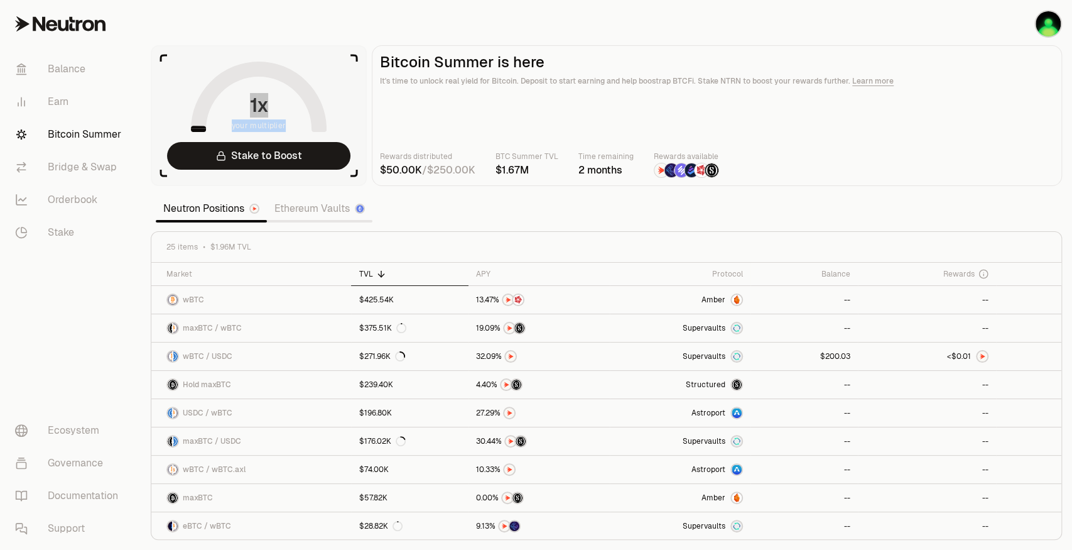
drag, startPoint x: 245, startPoint y: 65, endPoint x: 341, endPoint y: 138, distance: 120.6
click at [342, 139] on aside "your multiplier Stake to Boost" at bounding box center [259, 115] width 216 height 141
click at [487, 166] on div "Rewards distributed / BTC Summer TVL Time remaining 2 months Rewards available" at bounding box center [717, 164] width 674 height 28
click at [585, 167] on div "2 months" at bounding box center [606, 170] width 55 height 15
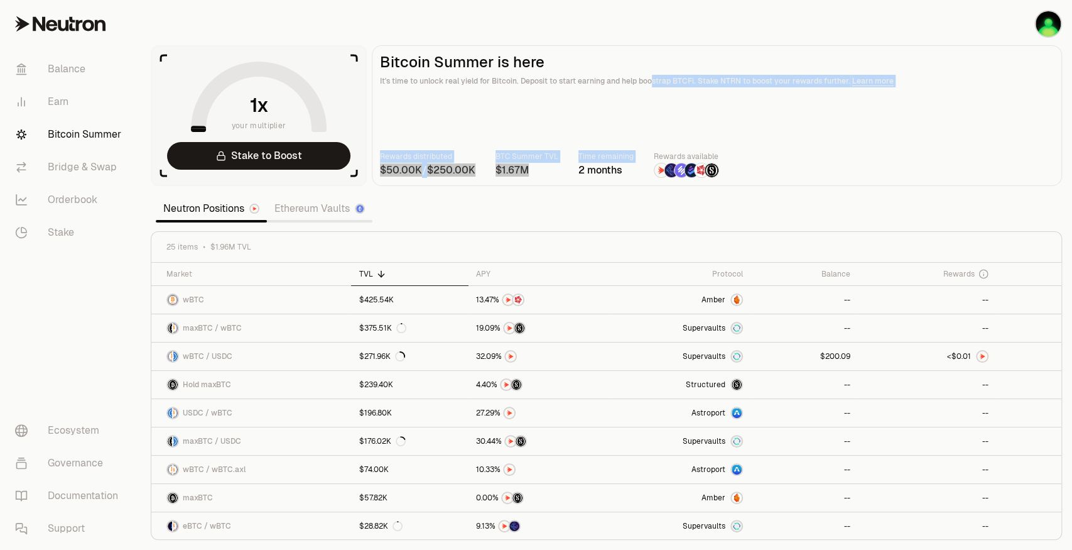
drag, startPoint x: 580, startPoint y: 164, endPoint x: 643, endPoint y: 94, distance: 93.8
click at [646, 94] on main "Bitcoin Summer is here It's time to unlock real yield for Bitcoin. Deposit to s…" at bounding box center [717, 115] width 690 height 141
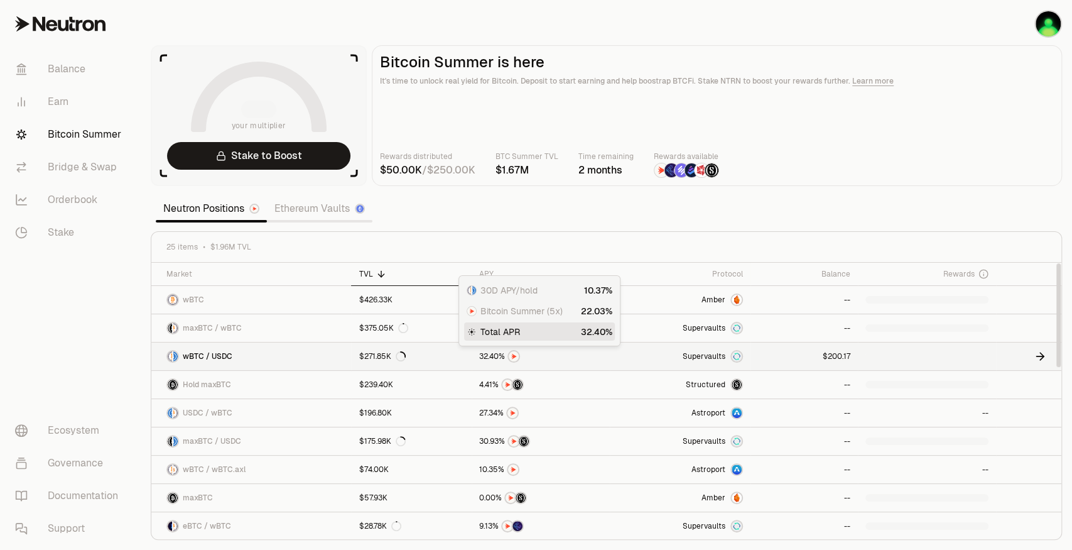
click at [602, 351] on link at bounding box center [541, 356] width 138 height 28
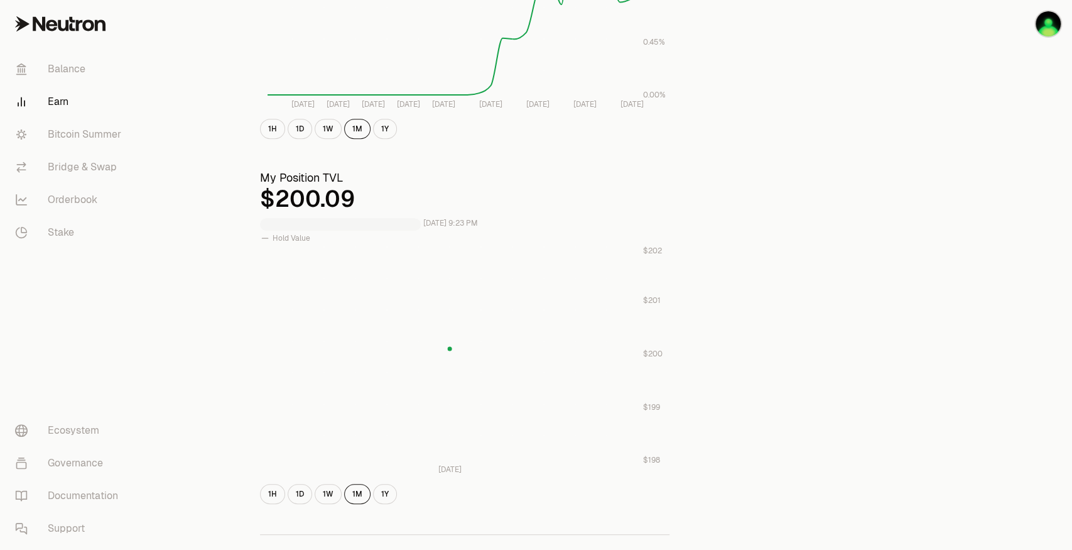
scroll to position [586, 0]
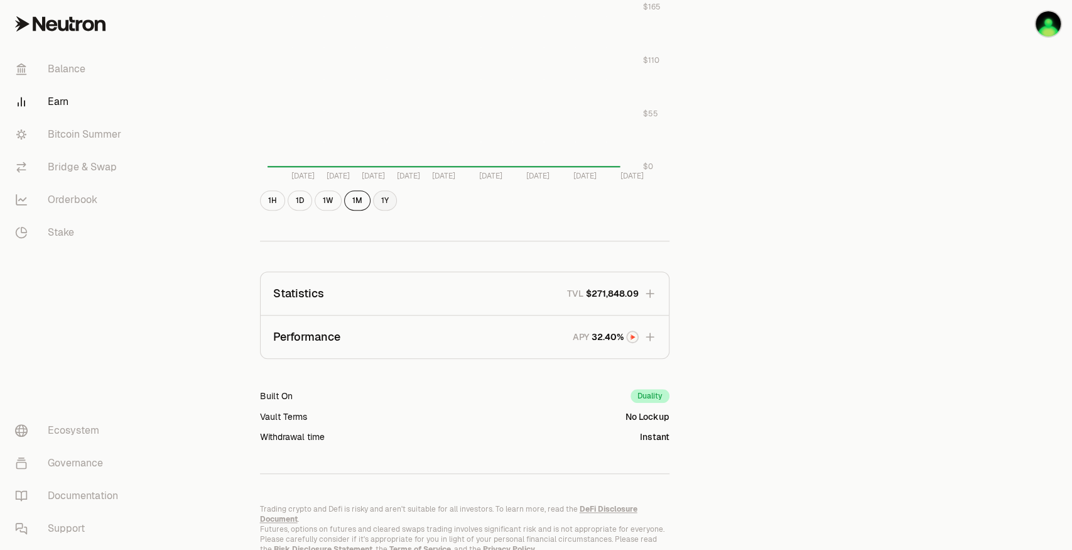
click at [383, 201] on button "1Y" at bounding box center [385, 200] width 24 height 20
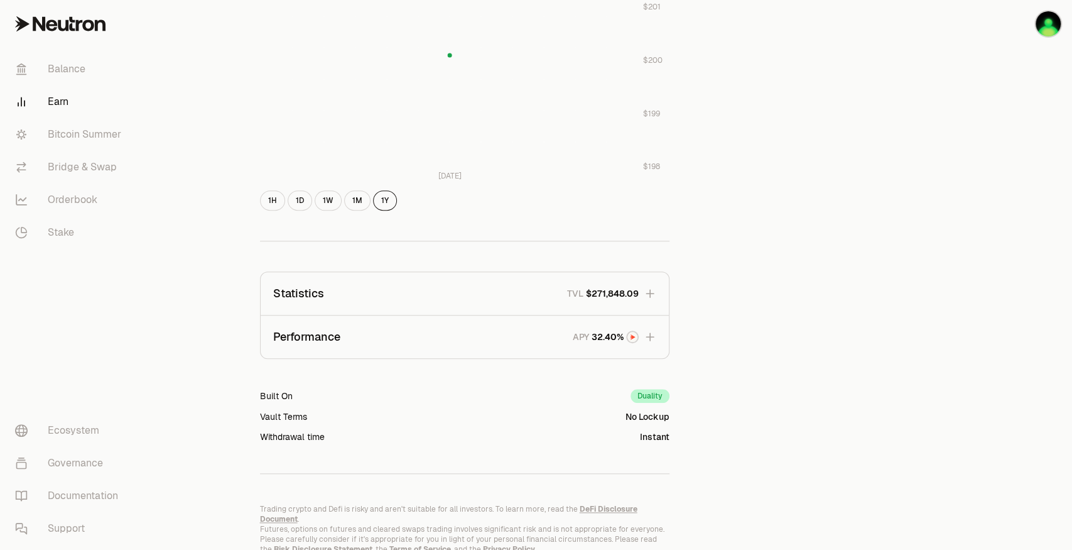
scroll to position [418, 0]
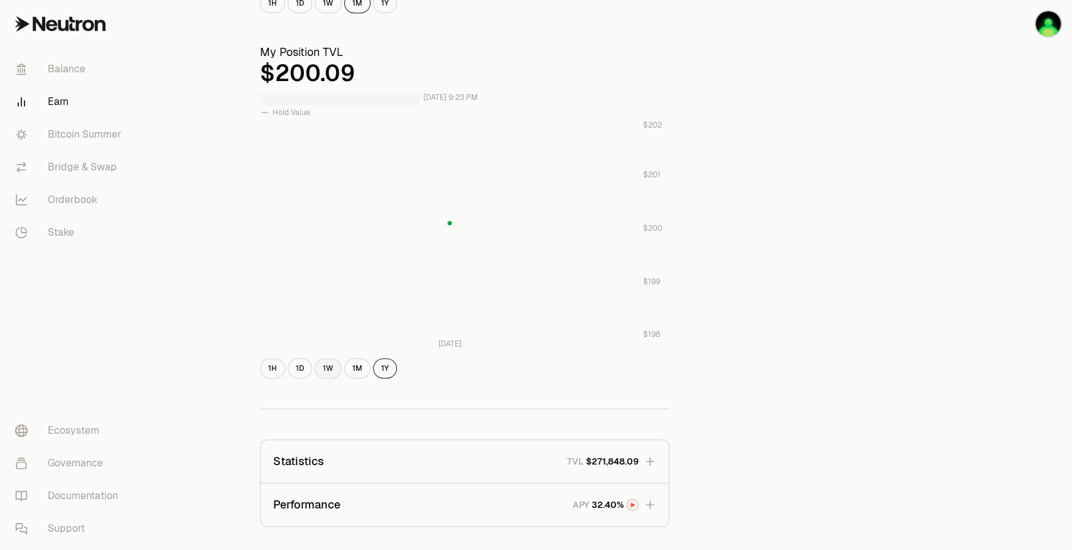
click at [315, 365] on button "1W" at bounding box center [328, 368] width 27 height 20
click at [296, 368] on button "1D" at bounding box center [300, 368] width 24 height 20
click at [278, 362] on button "1H" at bounding box center [272, 368] width 25 height 20
click at [332, 367] on button "1W" at bounding box center [328, 368] width 27 height 20
click at [345, 369] on button "1M" at bounding box center [357, 368] width 26 height 20
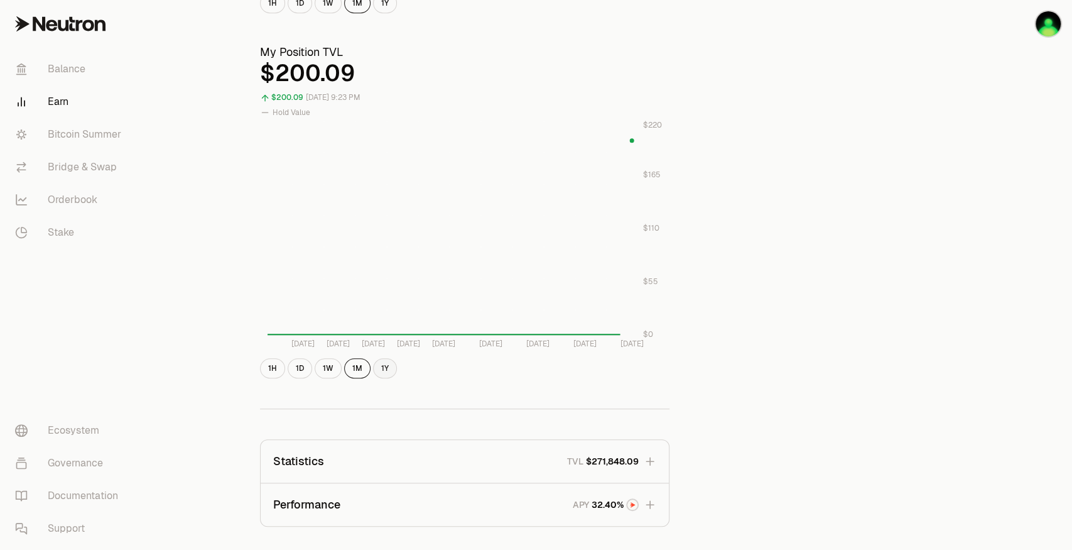
click at [384, 371] on button "1Y" at bounding box center [385, 368] width 24 height 20
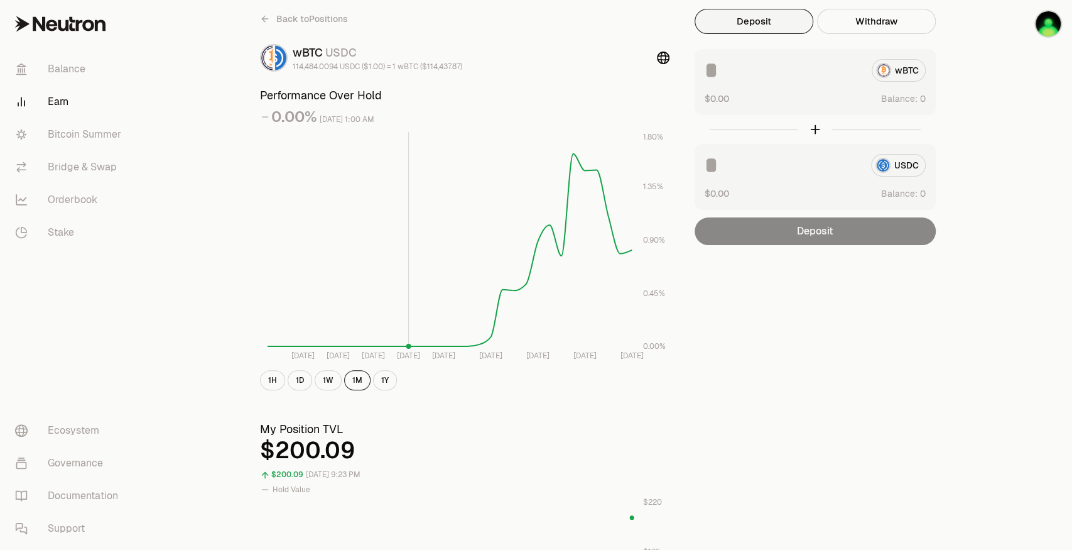
scroll to position [0, 0]
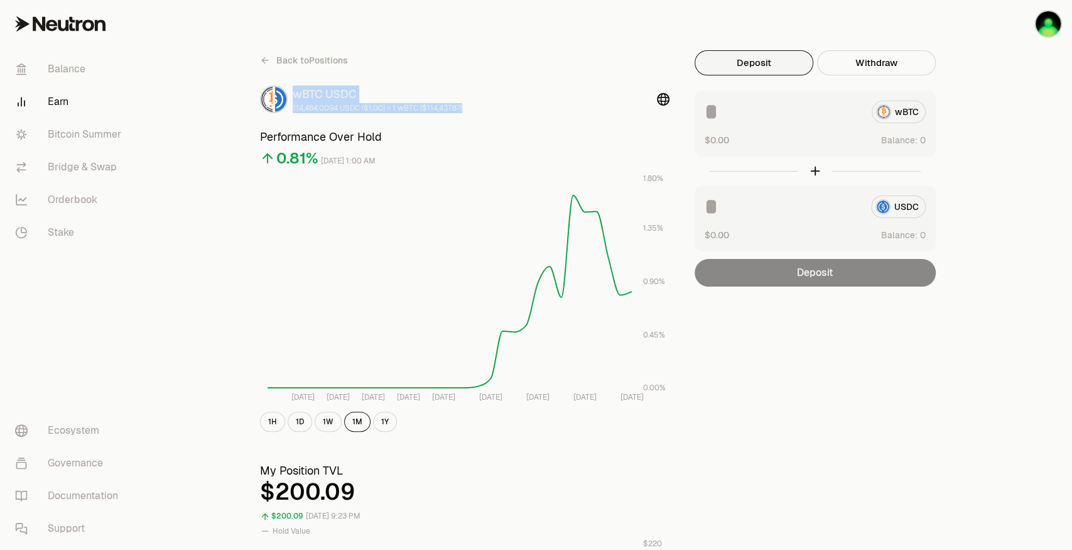
drag, startPoint x: 491, startPoint y: 109, endPoint x: 290, endPoint y: 97, distance: 201.4
click at [290, 97] on div "wBTC USDC 114,484.0094 USDC ($1.00) = 1 wBTC ($114,437.87)" at bounding box center [465, 99] width 410 height 28
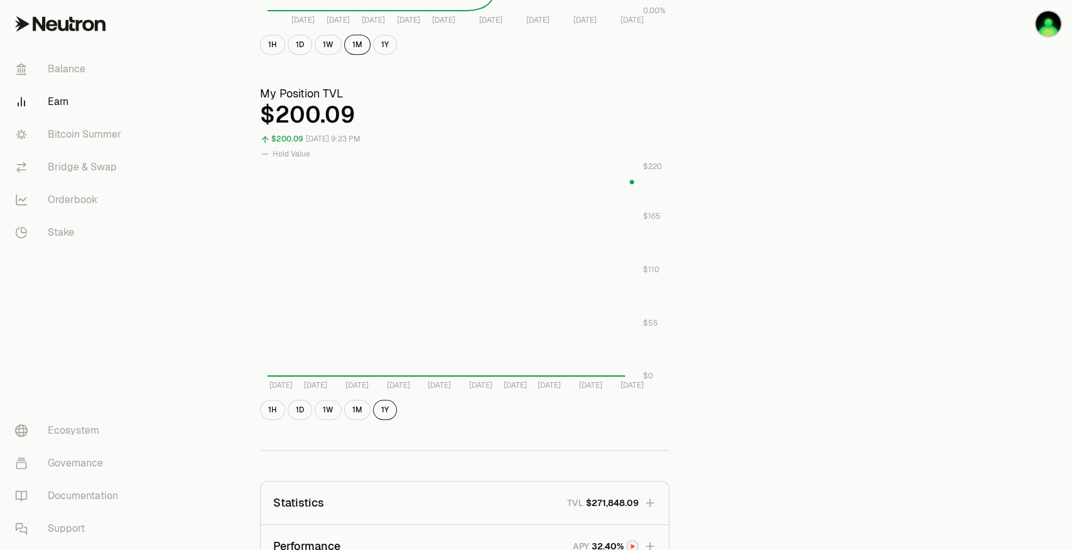
scroll to position [628, 0]
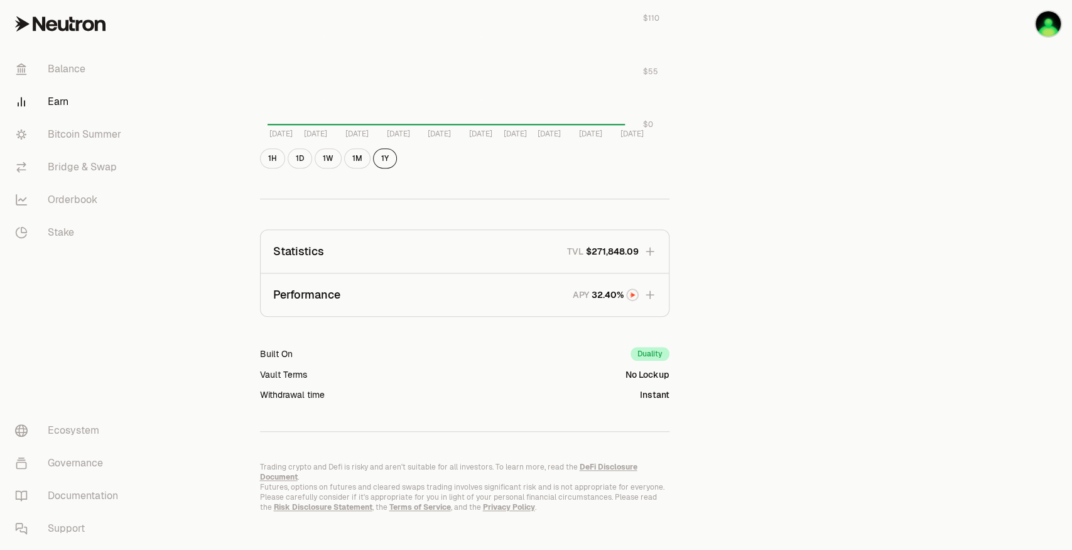
click at [652, 247] on icon "button" at bounding box center [650, 251] width 13 height 13
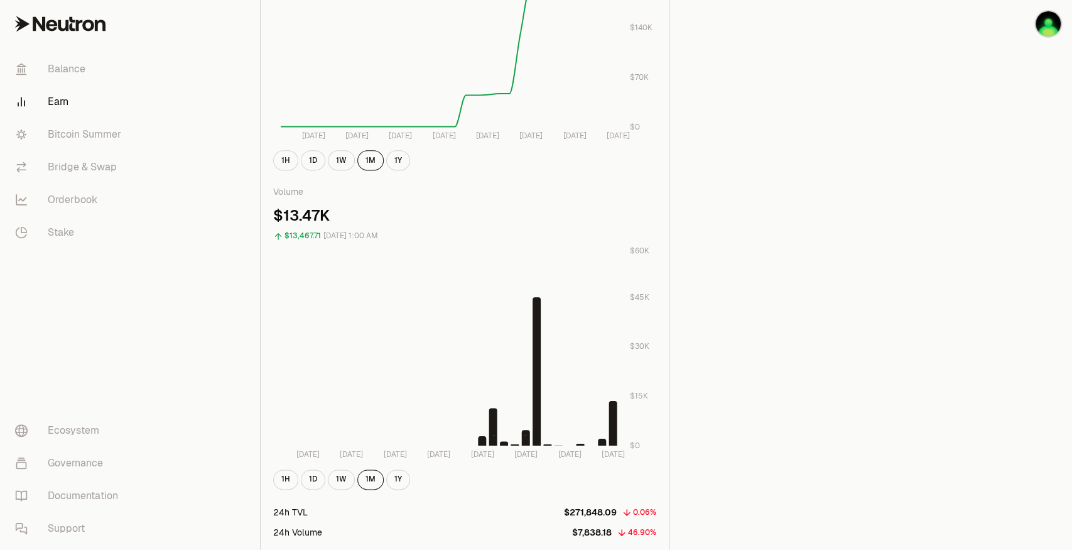
scroll to position [1131, 0]
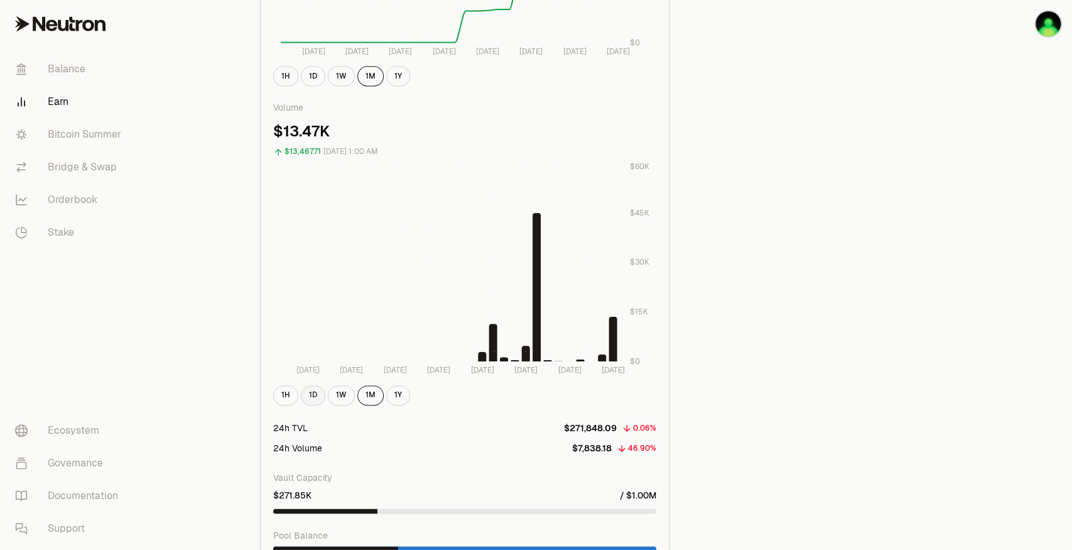
click at [315, 395] on button "1D" at bounding box center [313, 395] width 24 height 20
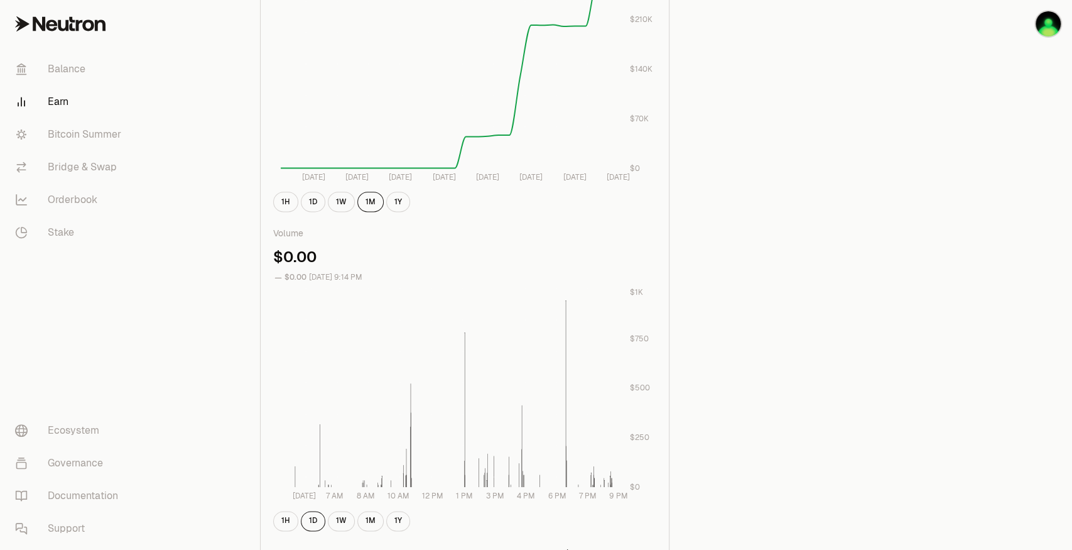
scroll to position [879, 0]
